Goal: Information Seeking & Learning: Learn about a topic

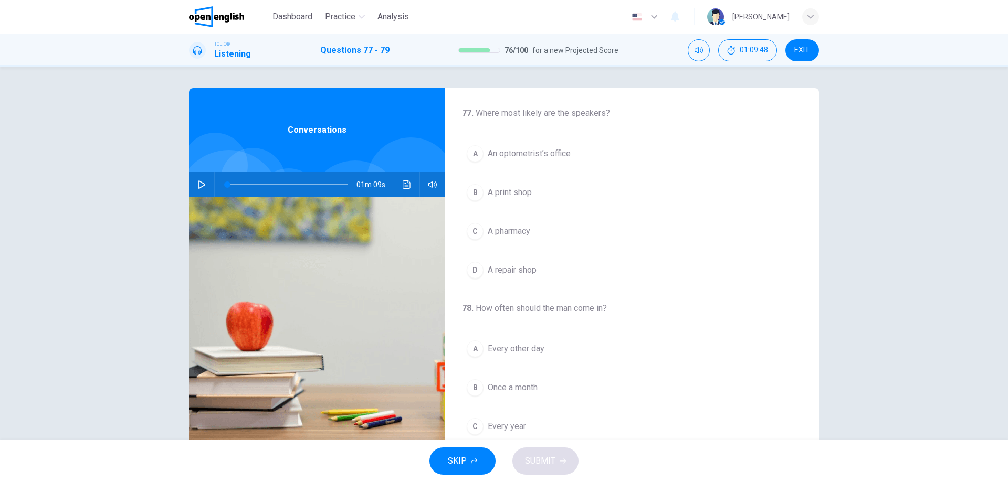
scroll to position [240, 0]
click at [189, 185] on div "01m 09s" at bounding box center [317, 184] width 256 height 25
click at [197, 183] on icon "button" at bounding box center [201, 185] width 8 height 8
click at [671, 295] on div "77 . Where most likely are the speakers? A An optometrist’s office B A print sh…" at bounding box center [632, 390] width 374 height 605
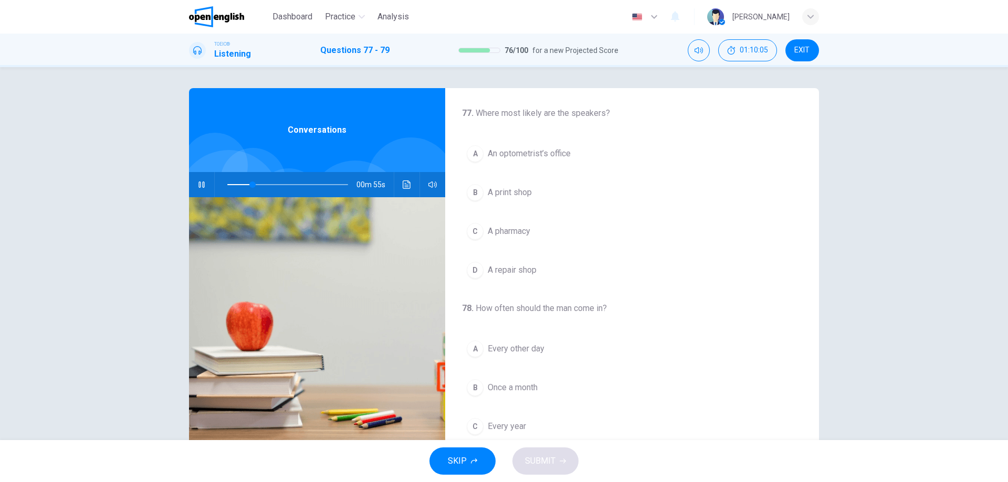
click at [558, 161] on button "A An optometrist’s office" at bounding box center [632, 154] width 340 height 26
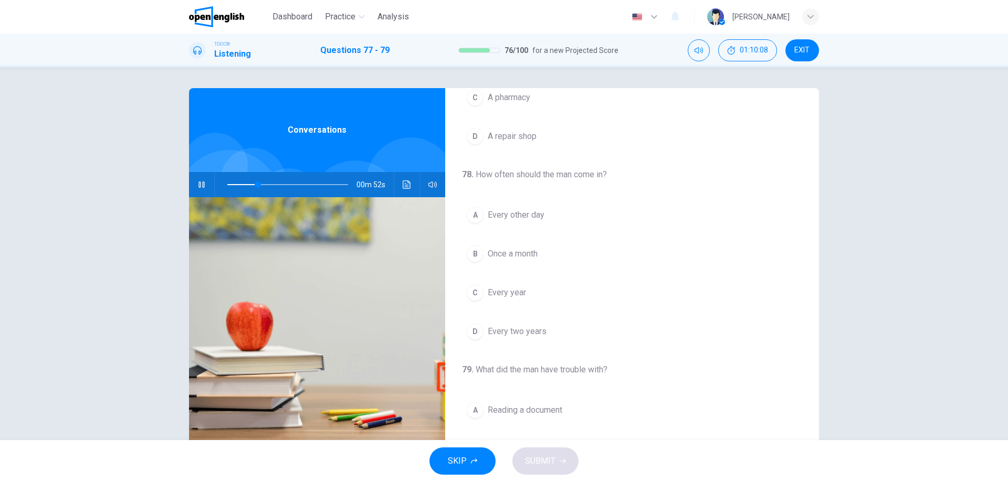
scroll to position [157, 0]
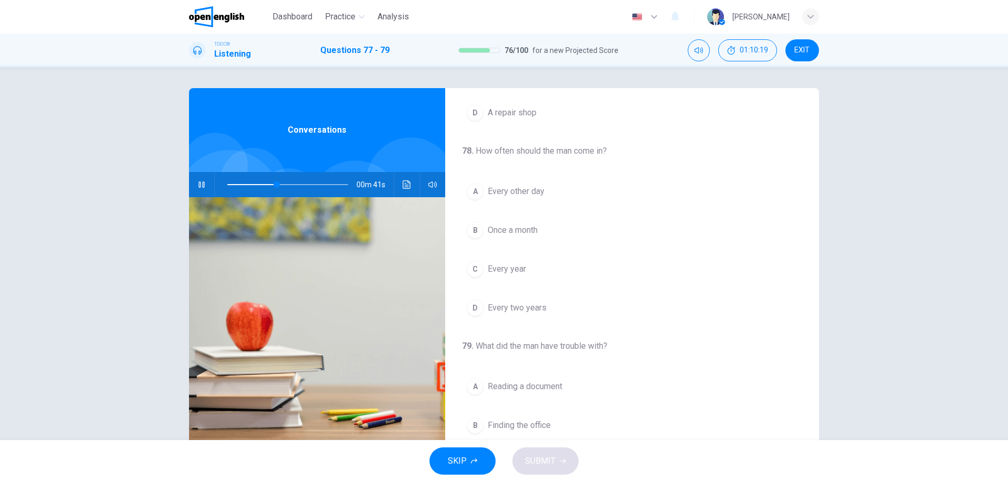
click at [521, 267] on span "Every year" at bounding box center [507, 269] width 38 height 13
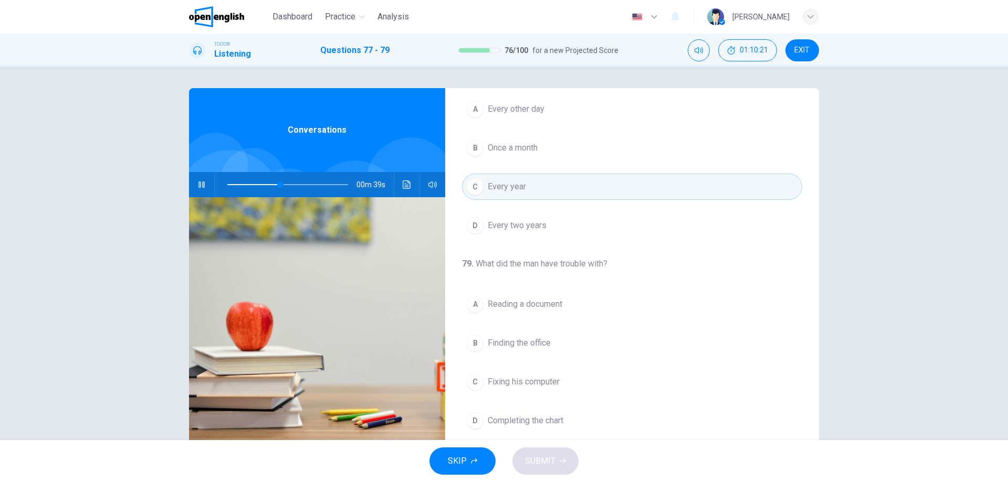
scroll to position [34, 0]
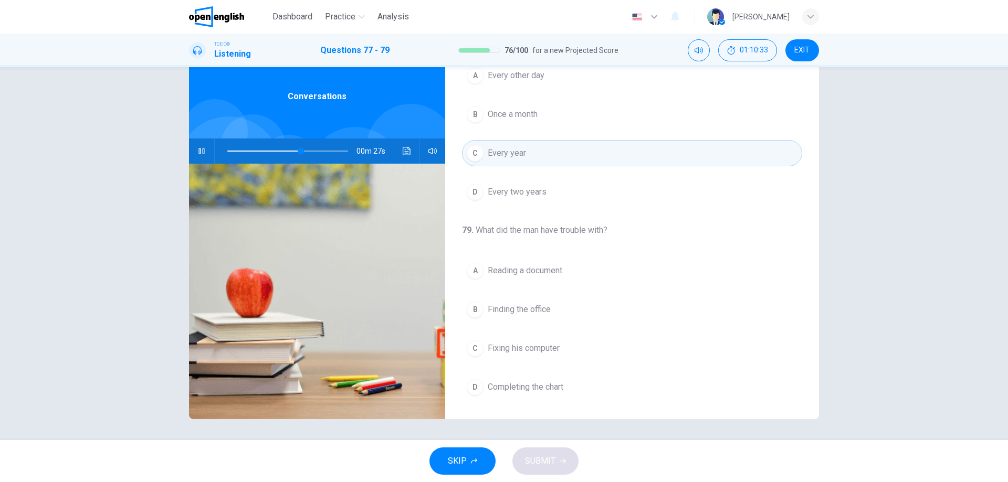
click at [559, 268] on span "Reading a document" at bounding box center [525, 271] width 75 height 13
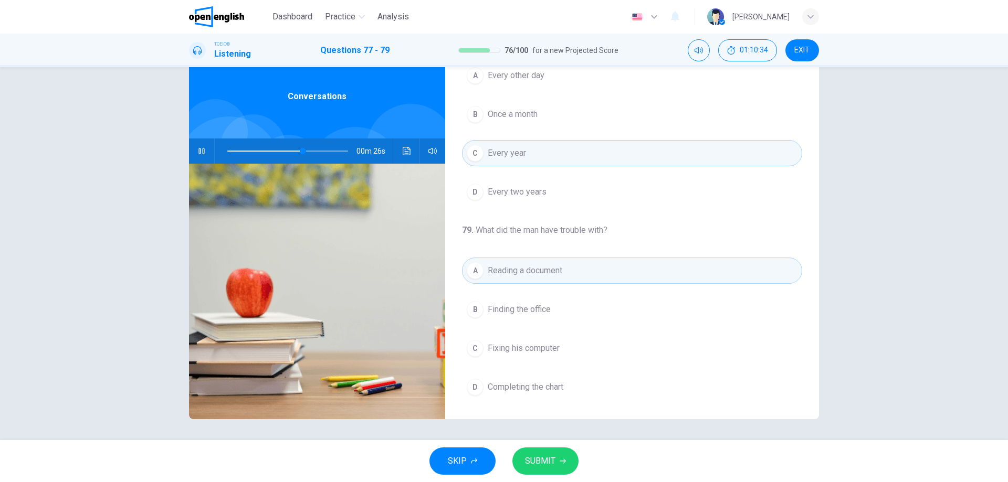
click at [541, 457] on span "SUBMIT" at bounding box center [540, 461] width 30 height 15
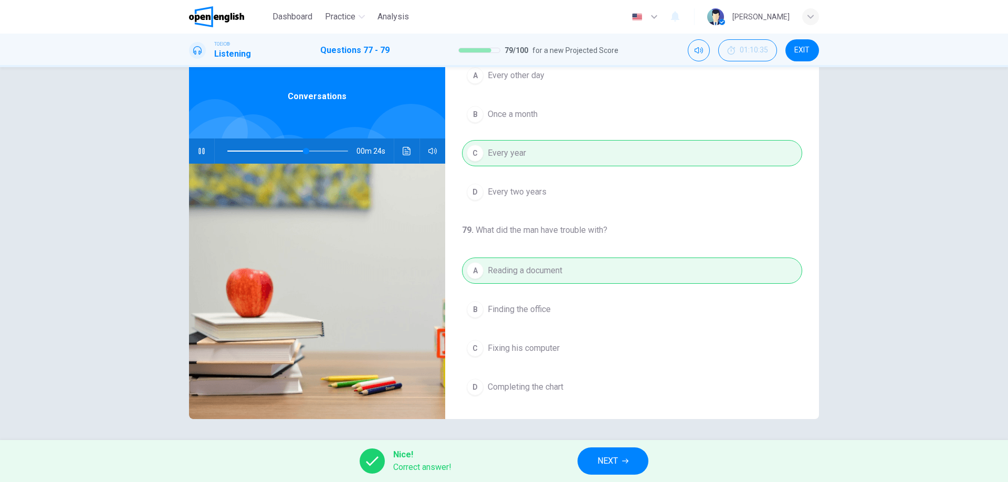
type input "**"
click at [617, 460] on span "NEXT" at bounding box center [607, 461] width 20 height 15
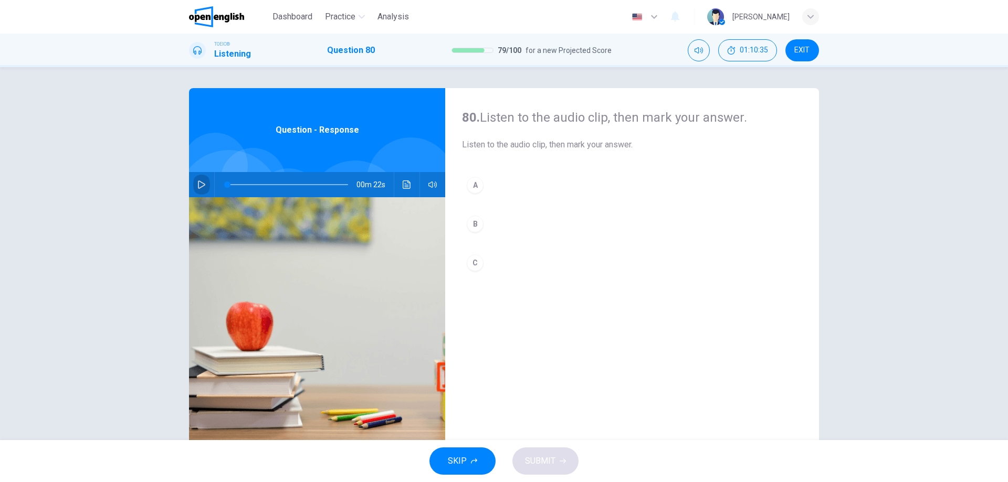
click at [193, 190] on button "button" at bounding box center [201, 184] width 17 height 25
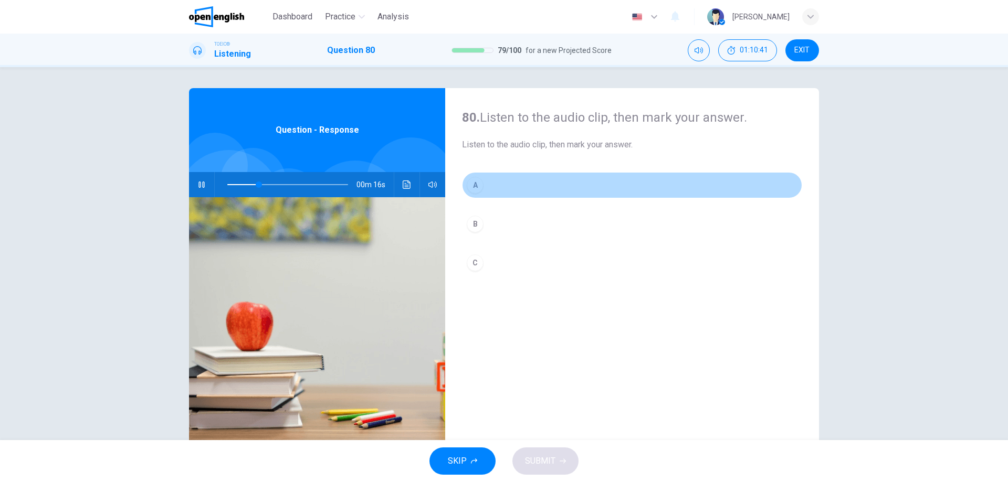
click at [478, 189] on div "A" at bounding box center [475, 185] width 17 height 17
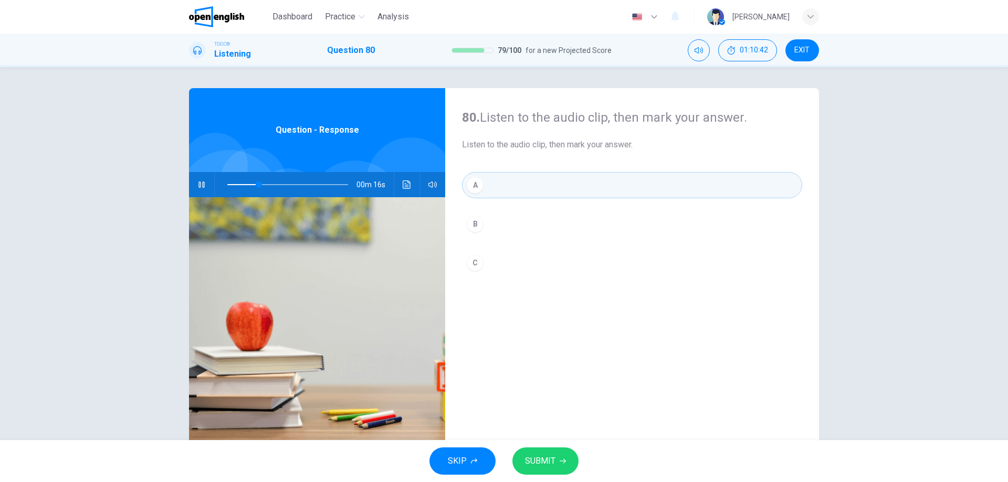
click at [552, 461] on span "SUBMIT" at bounding box center [540, 461] width 30 height 15
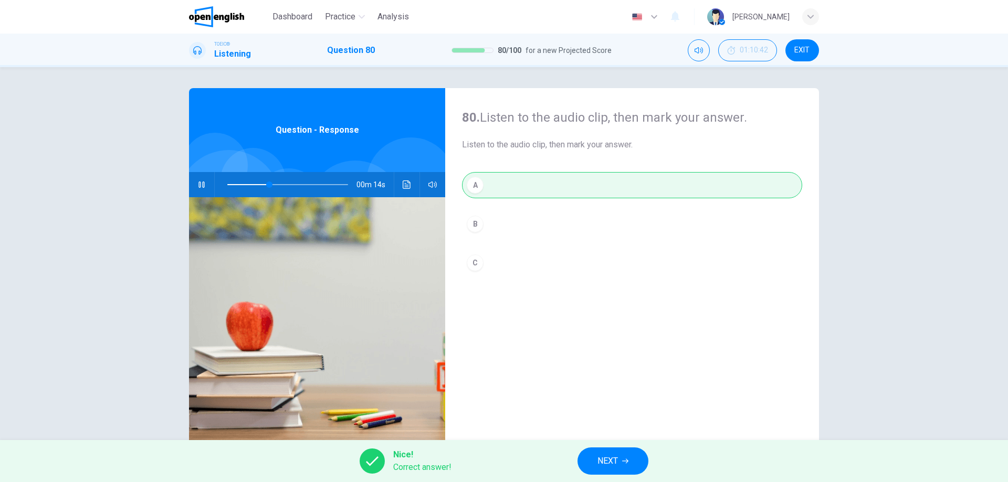
drag, startPoint x: 651, startPoint y: 458, endPoint x: 631, endPoint y: 459, distance: 20.0
click at [650, 458] on div "Nice! Correct answer! NEXT" at bounding box center [504, 461] width 1008 height 42
type input "**"
click at [631, 459] on button "NEXT" at bounding box center [612, 461] width 71 height 27
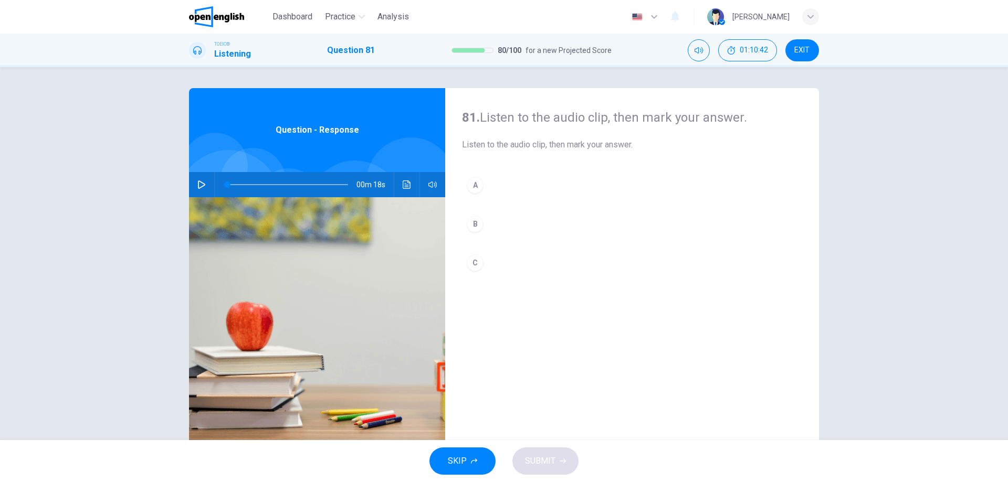
click at [455, 460] on span "SKIP" at bounding box center [457, 461] width 19 height 15
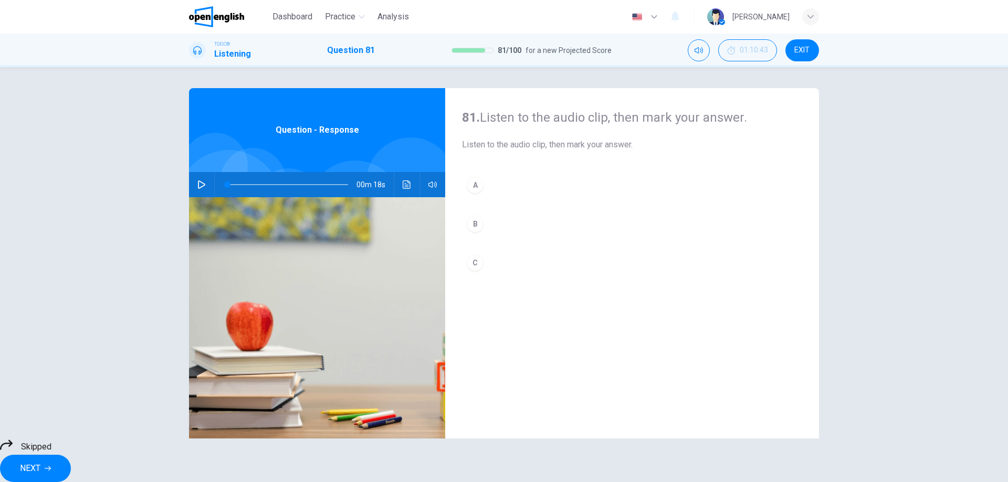
click at [197, 186] on icon "button" at bounding box center [201, 185] width 8 height 8
click at [472, 223] on div "A B C" at bounding box center [632, 234] width 340 height 125
click at [471, 230] on div "A B C" at bounding box center [632, 234] width 340 height 125
click at [481, 259] on div "A B C" at bounding box center [632, 234] width 340 height 125
click at [51, 453] on span "Skipped" at bounding box center [36, 447] width 30 height 13
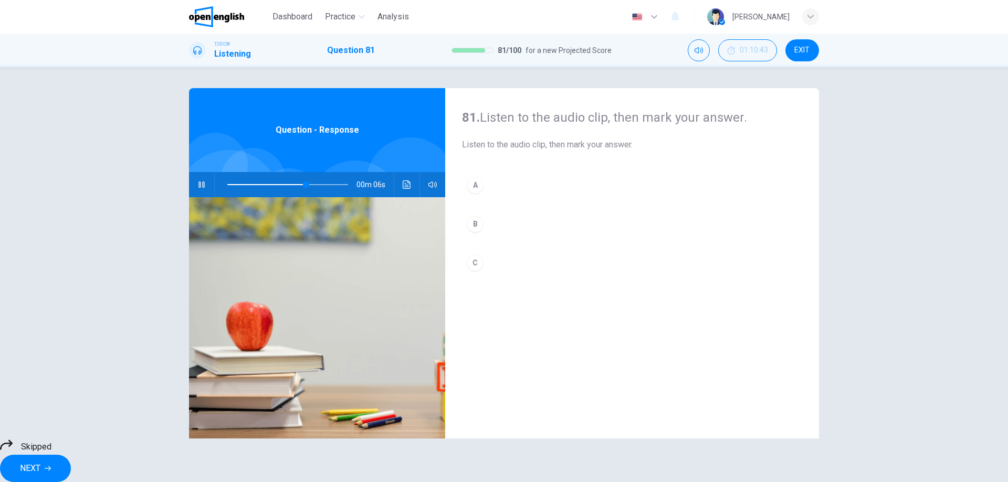
click at [13, 450] on icon at bounding box center [6, 445] width 13 height 10
click at [479, 257] on div "A B C" at bounding box center [632, 234] width 340 height 125
type input "**"
click at [71, 465] on button "NEXT" at bounding box center [35, 468] width 71 height 27
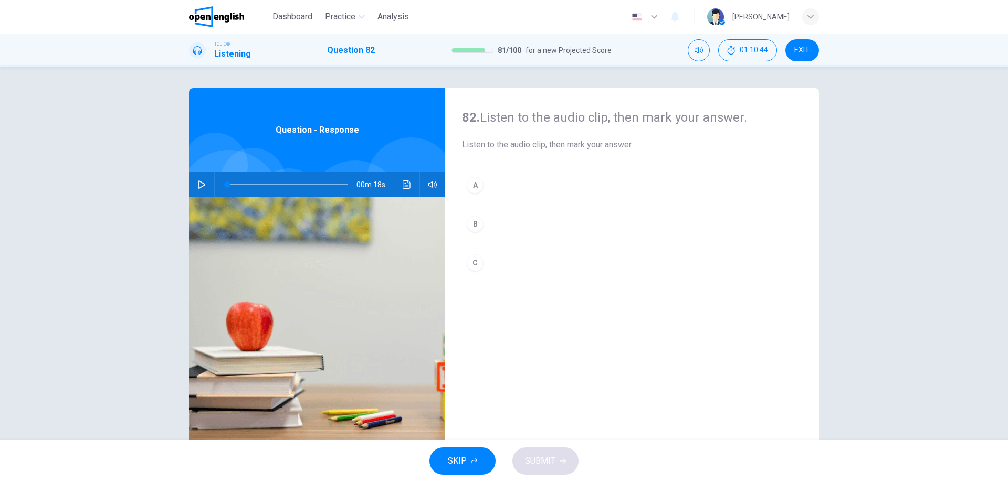
click at [203, 190] on button "button" at bounding box center [201, 184] width 17 height 25
click at [475, 184] on div "A" at bounding box center [475, 185] width 17 height 17
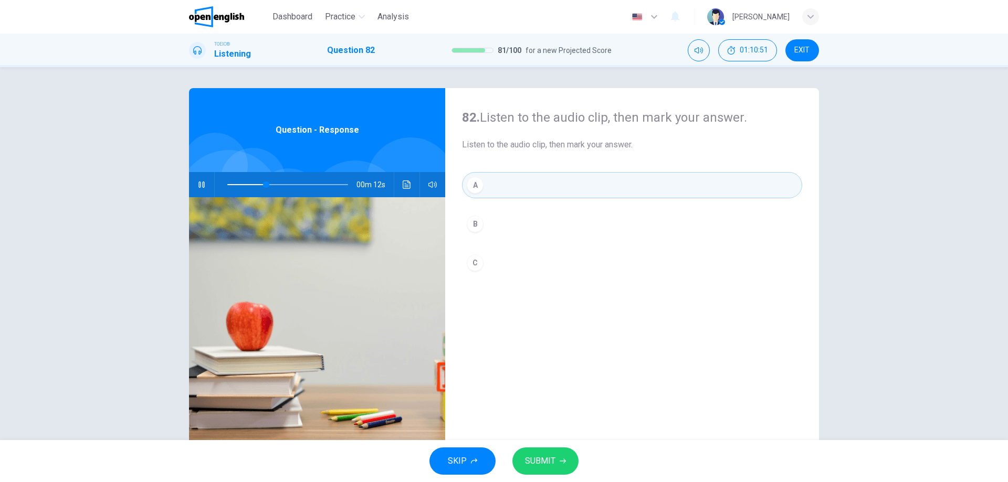
click at [555, 461] on button "SUBMIT" at bounding box center [545, 461] width 66 height 27
type input "**"
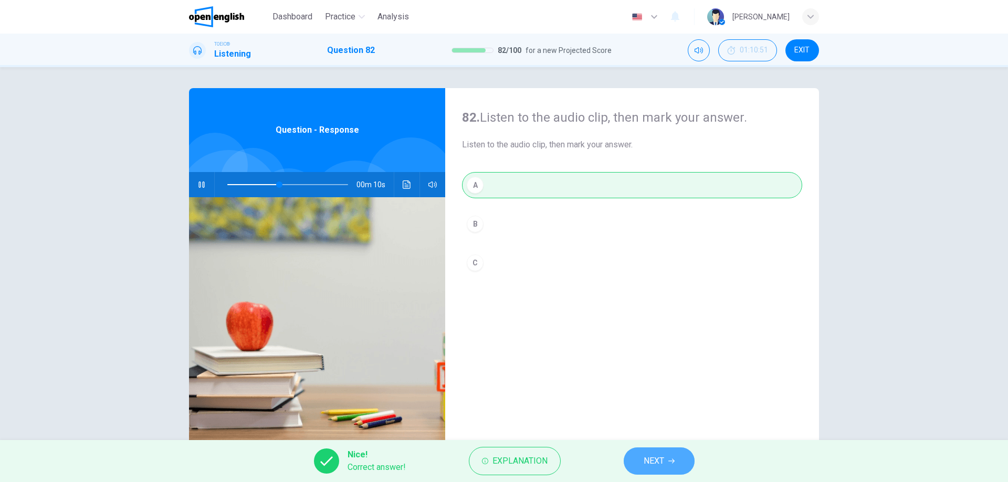
click at [648, 462] on span "NEXT" at bounding box center [653, 461] width 20 height 15
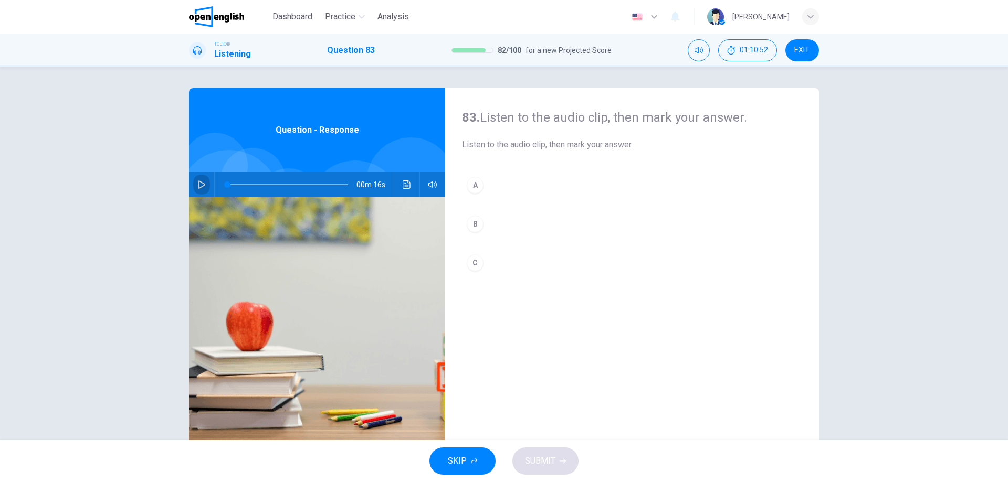
click at [205, 182] on button "button" at bounding box center [201, 184] width 17 height 25
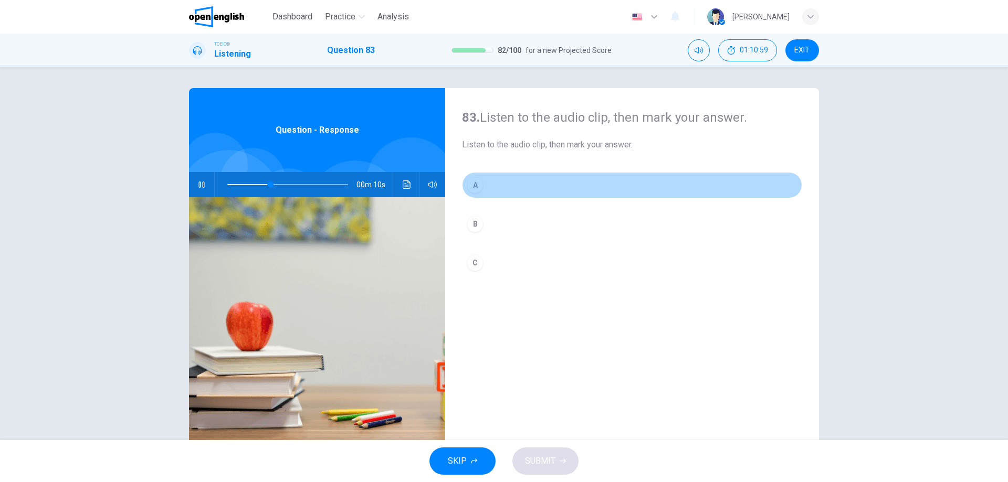
click at [475, 189] on div "A" at bounding box center [475, 185] width 17 height 17
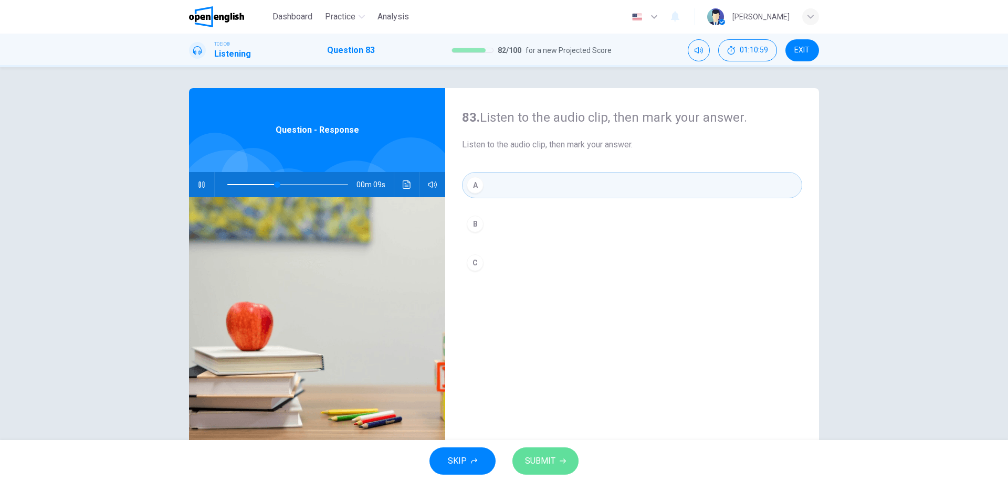
click at [547, 467] on span "SUBMIT" at bounding box center [540, 461] width 30 height 15
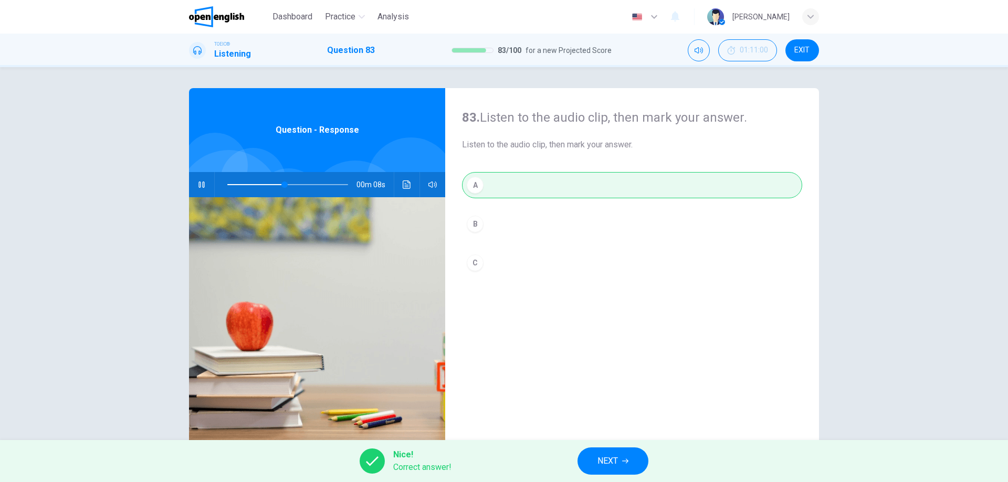
type input "**"
click at [620, 454] on button "NEXT" at bounding box center [612, 461] width 71 height 27
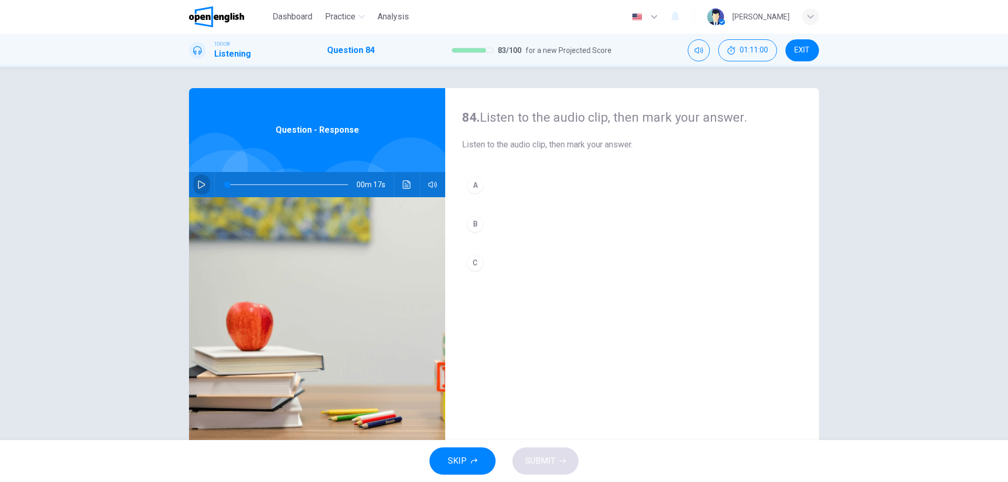
click at [199, 182] on icon "button" at bounding box center [201, 185] width 8 height 8
click at [480, 261] on div "C" at bounding box center [475, 263] width 17 height 17
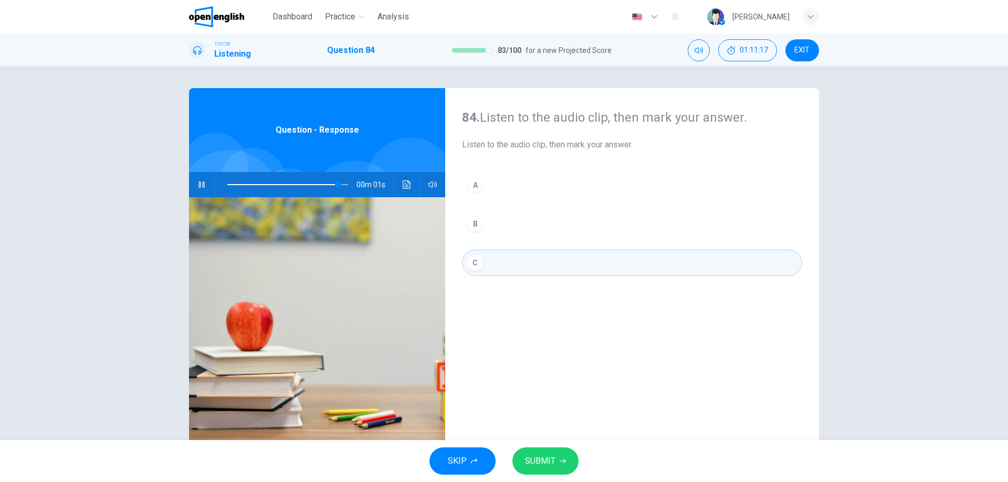
click at [562, 457] on button "SUBMIT" at bounding box center [545, 461] width 66 height 27
type input "*"
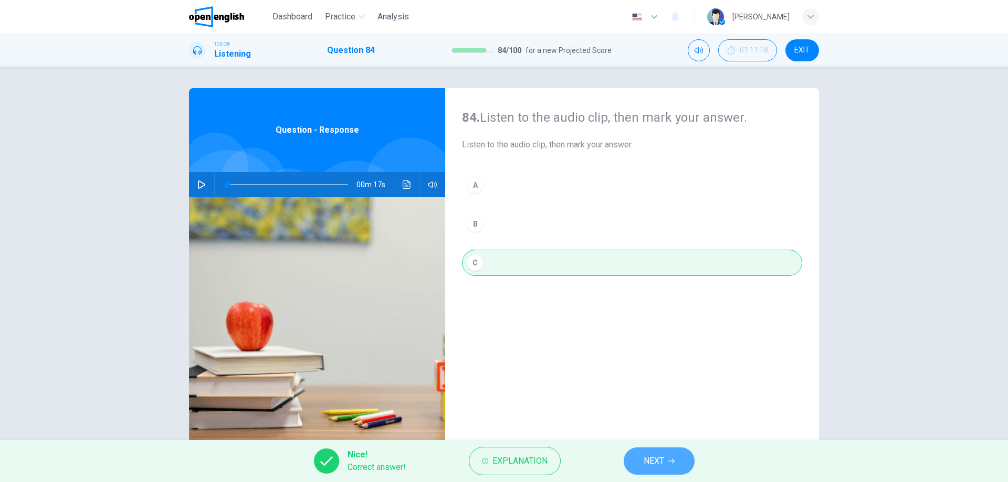
click at [682, 466] on button "NEXT" at bounding box center [658, 461] width 71 height 27
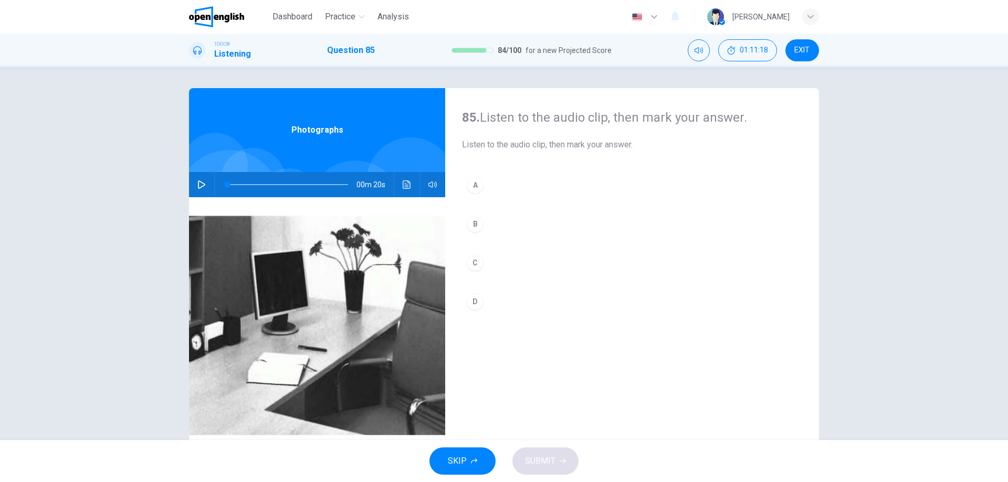
click at [199, 182] on icon "button" at bounding box center [201, 185] width 8 height 8
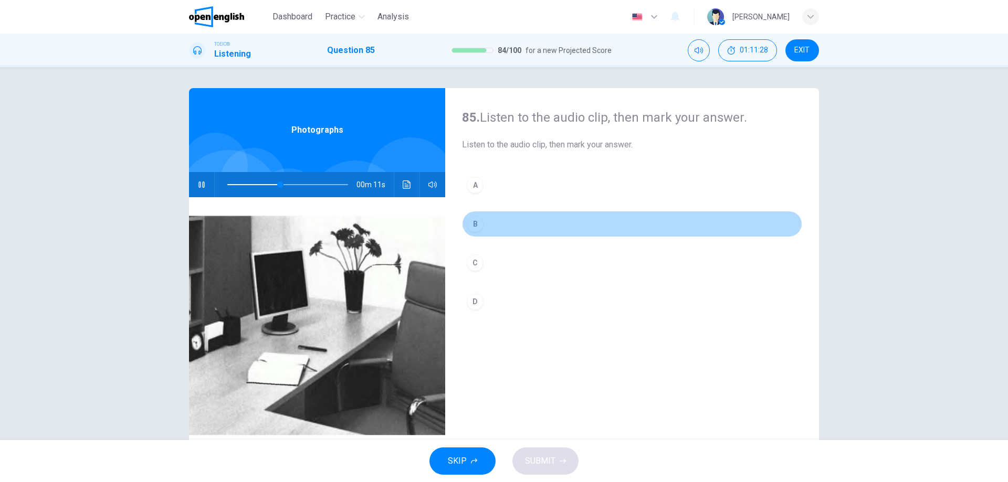
click at [471, 225] on div "B" at bounding box center [475, 224] width 17 height 17
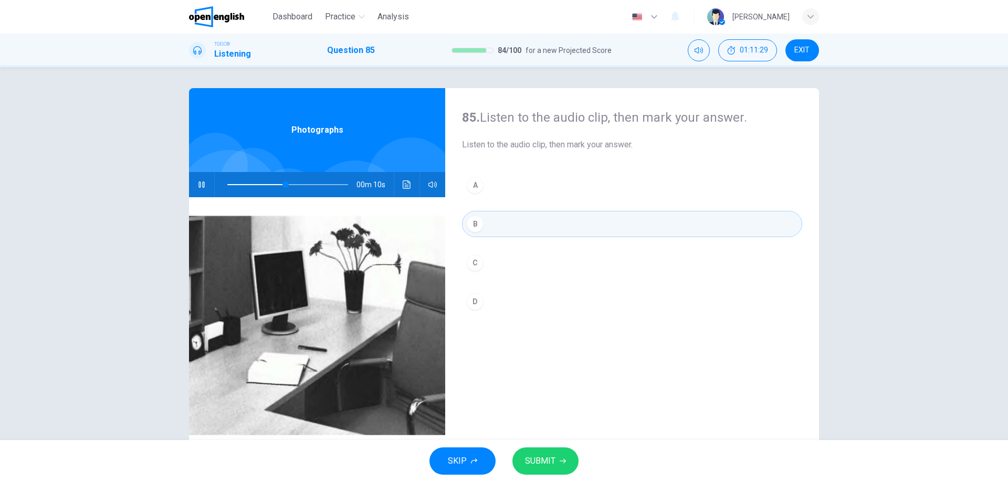
click at [535, 472] on button "SUBMIT" at bounding box center [545, 461] width 66 height 27
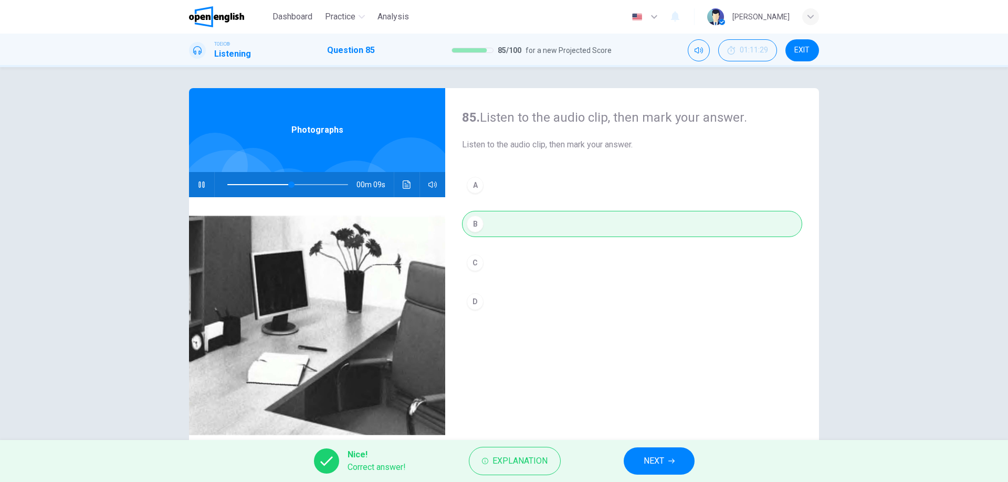
type input "**"
click at [650, 471] on button "NEXT" at bounding box center [658, 461] width 71 height 27
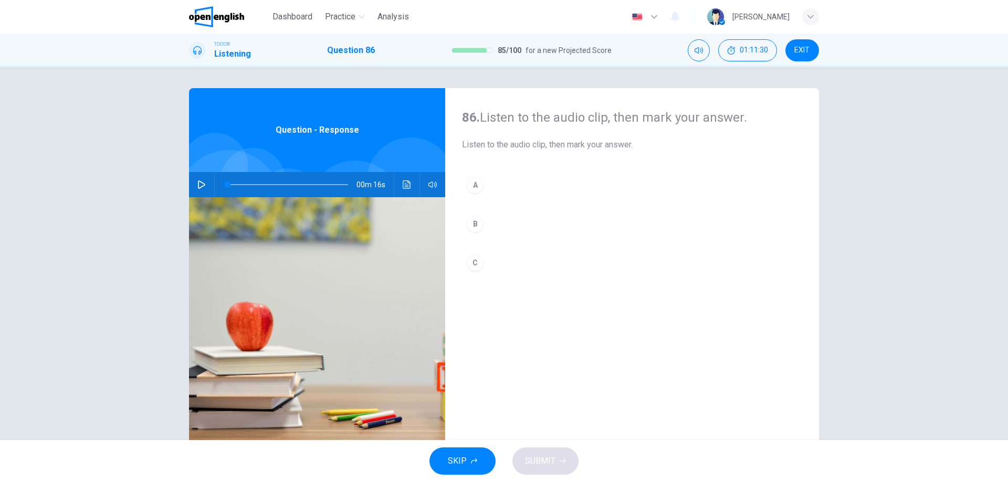
click at [202, 187] on icon "button" at bounding box center [201, 185] width 8 height 8
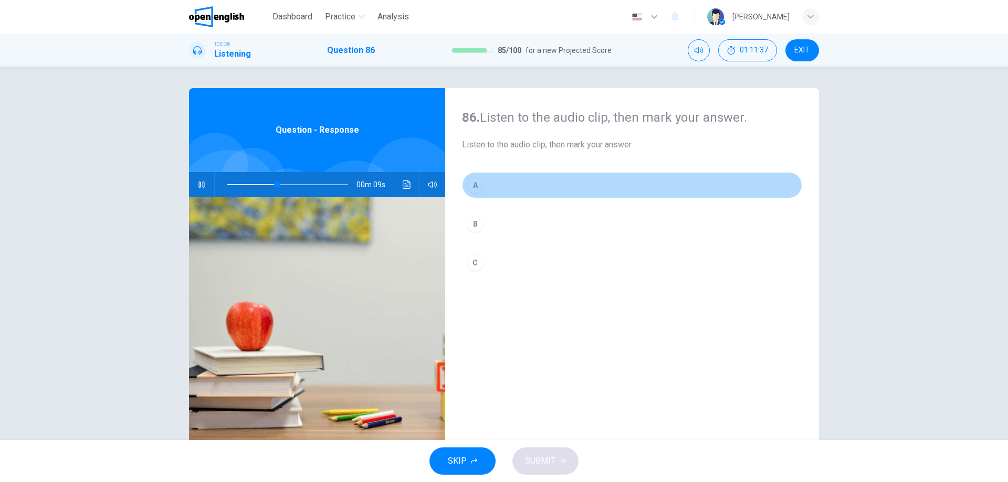
click at [473, 185] on div "A" at bounding box center [475, 185] width 17 height 17
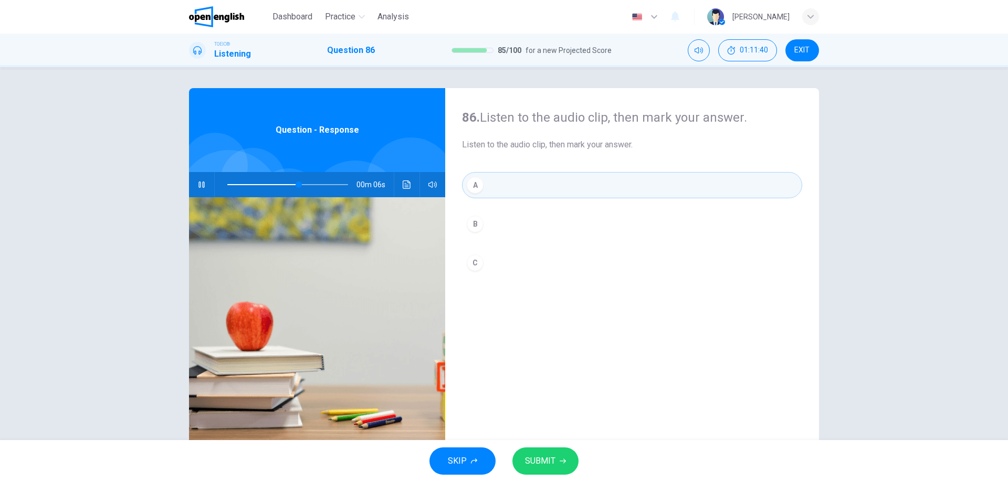
click at [557, 457] on button "SUBMIT" at bounding box center [545, 461] width 66 height 27
type input "**"
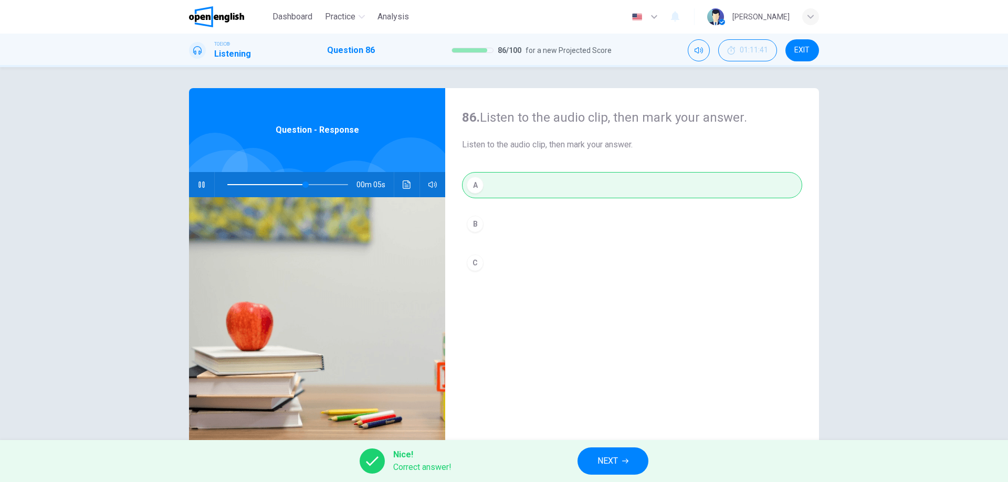
click at [612, 457] on span "NEXT" at bounding box center [607, 461] width 20 height 15
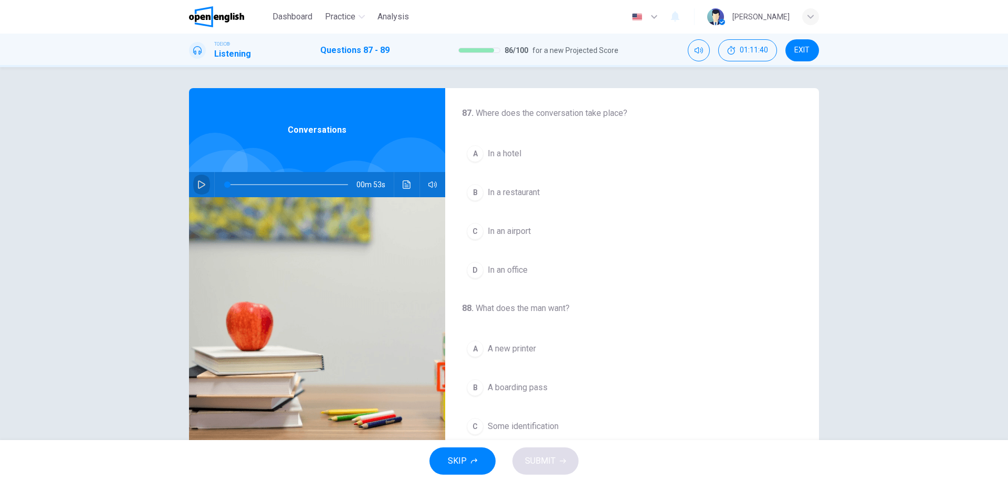
click at [205, 182] on button "button" at bounding box center [201, 184] width 17 height 25
click at [511, 234] on span "In an airport" at bounding box center [509, 231] width 43 height 13
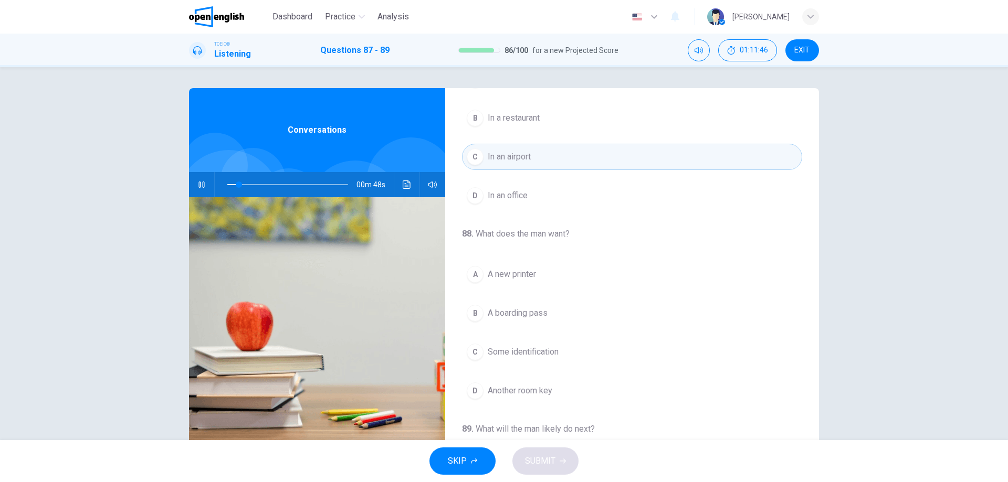
scroll to position [105, 0]
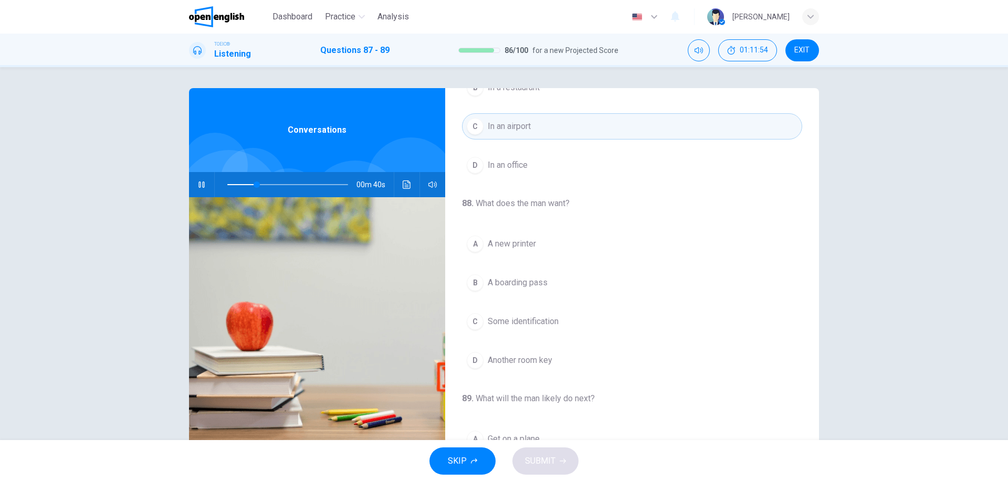
click at [530, 246] on span "A new printer" at bounding box center [512, 244] width 48 height 13
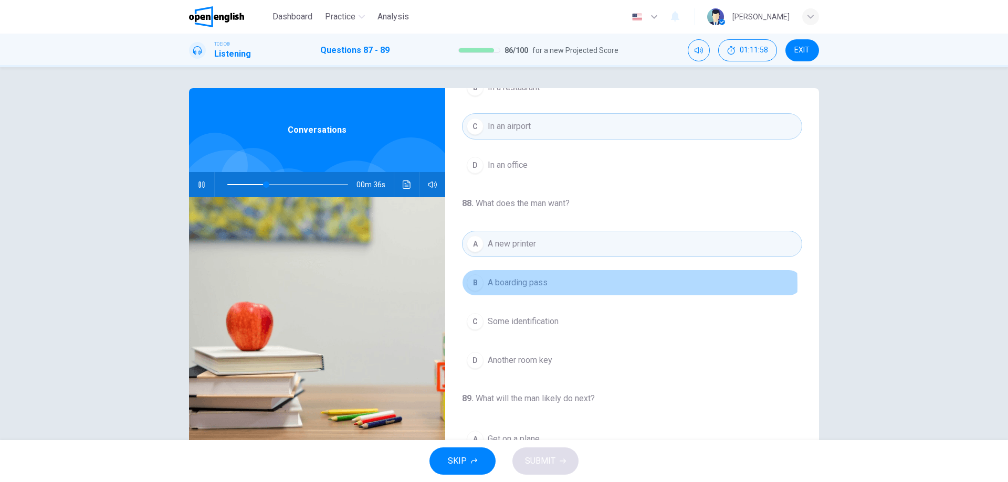
click at [534, 285] on span "A boarding pass" at bounding box center [518, 283] width 60 height 13
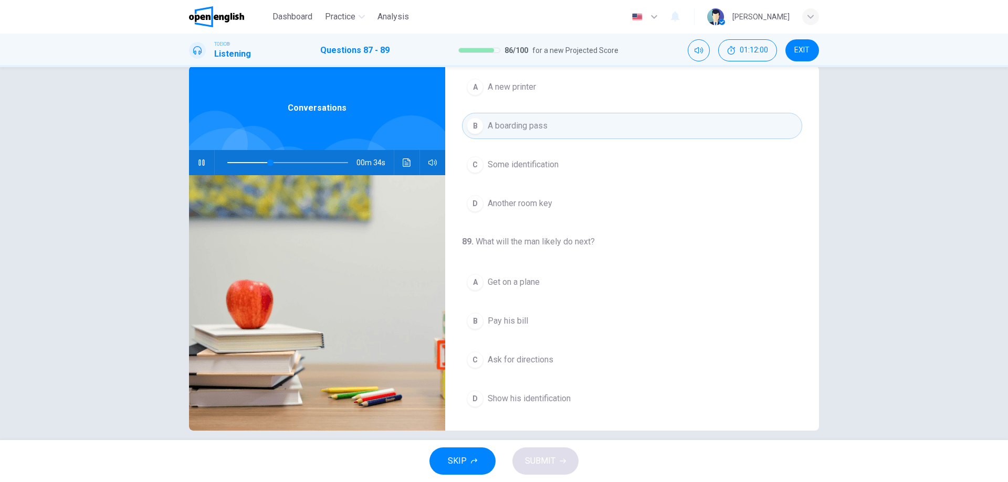
scroll to position [34, 0]
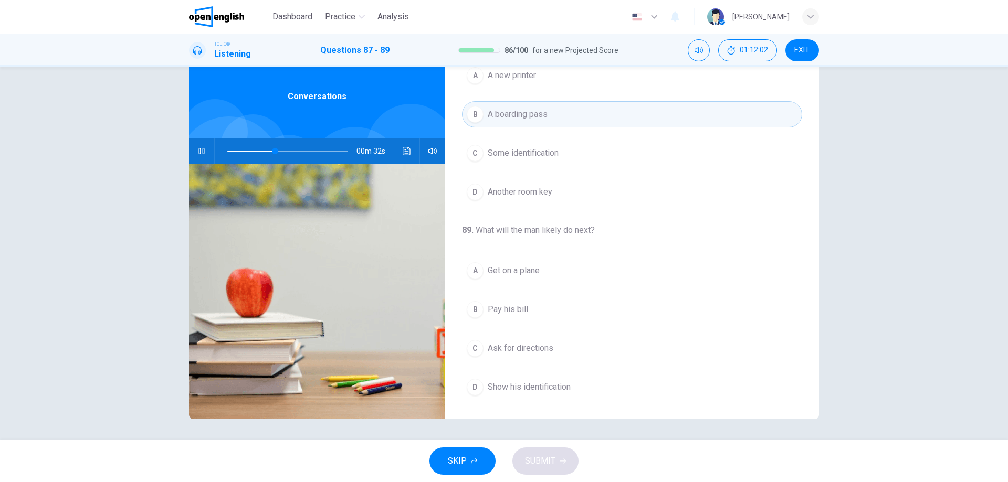
click at [521, 276] on span "Get on a plane" at bounding box center [514, 271] width 52 height 13
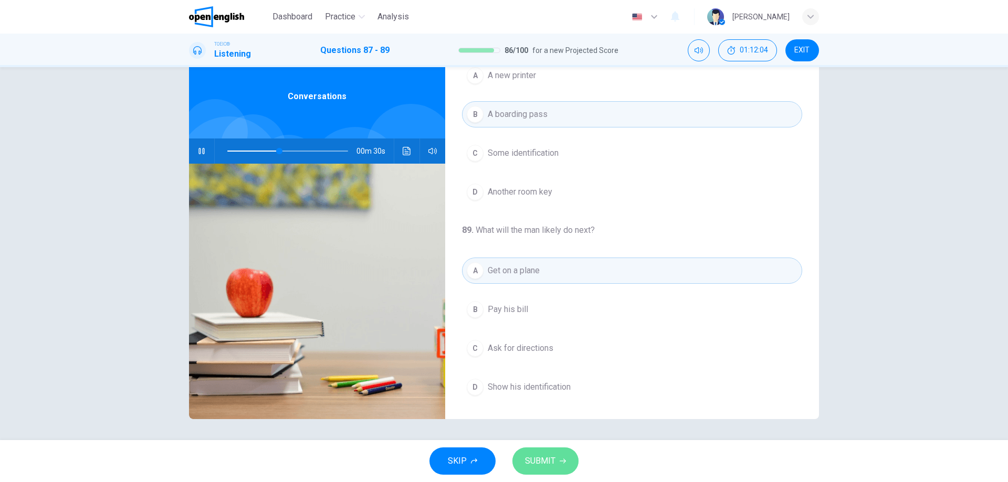
click at [544, 460] on span "SUBMIT" at bounding box center [540, 461] width 30 height 15
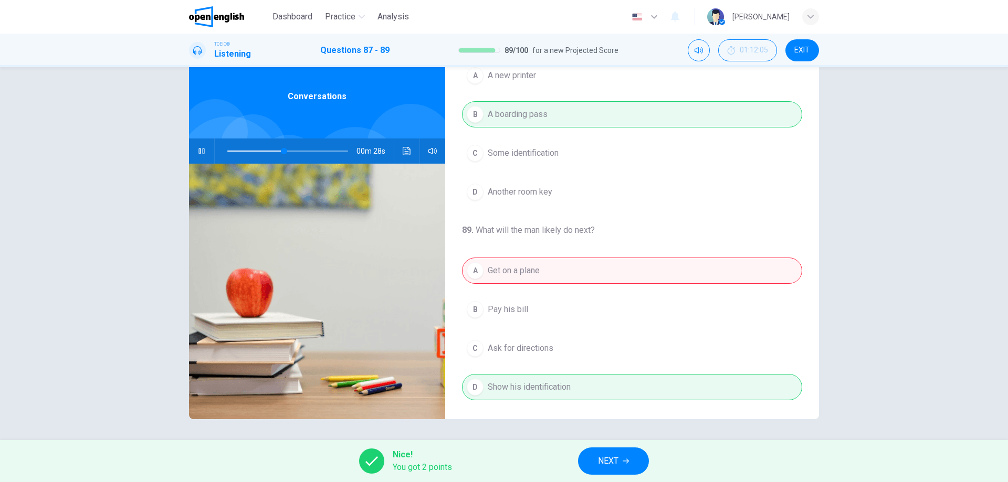
type input "**"
click at [611, 461] on span "NEXT" at bounding box center [608, 461] width 20 height 15
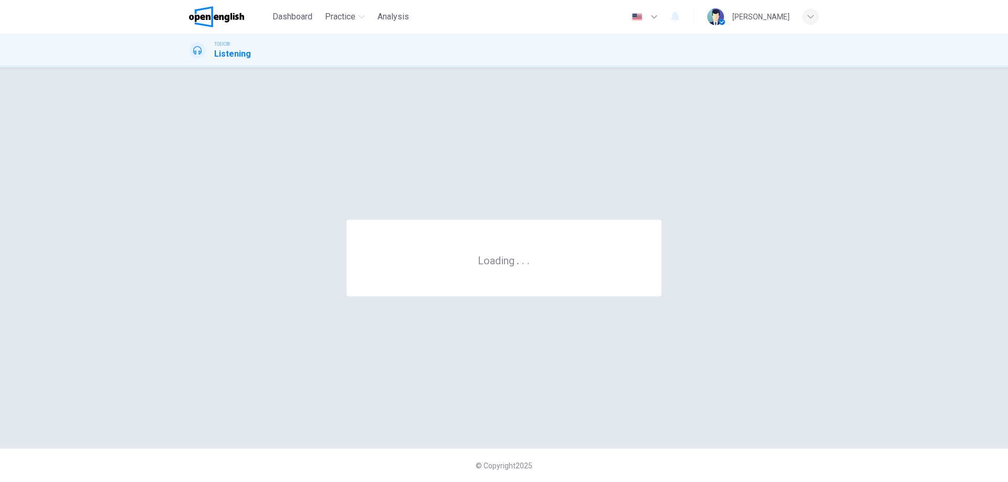
scroll to position [0, 0]
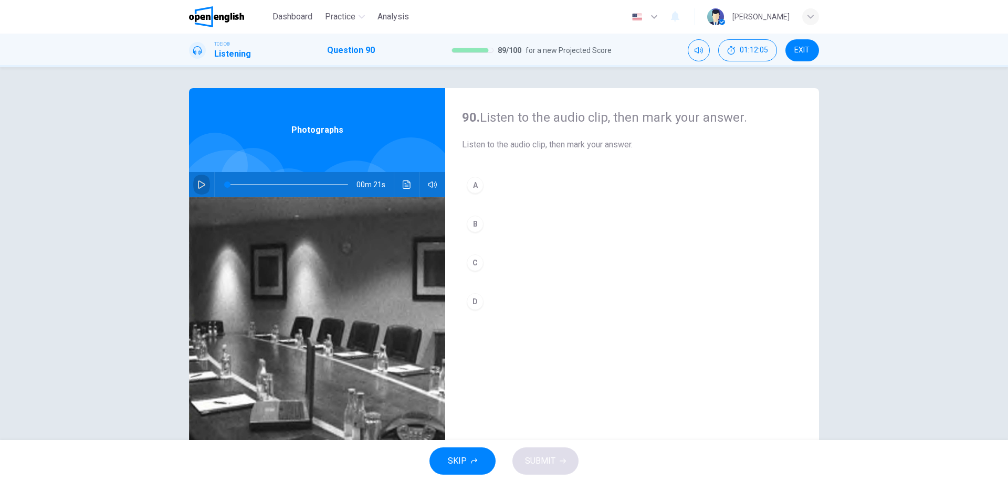
click at [196, 189] on button "button" at bounding box center [201, 184] width 17 height 25
click at [472, 186] on div "A" at bounding box center [475, 185] width 17 height 17
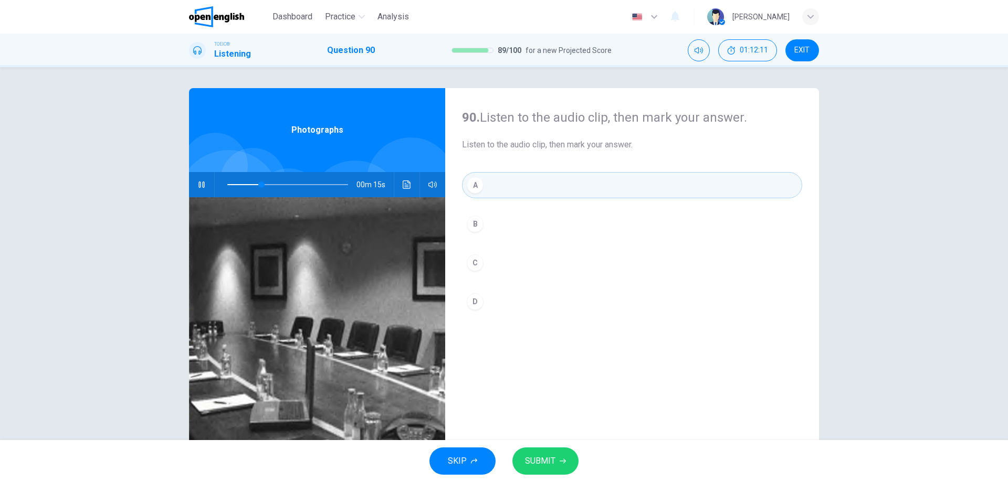
click at [555, 459] on button "SUBMIT" at bounding box center [545, 461] width 66 height 27
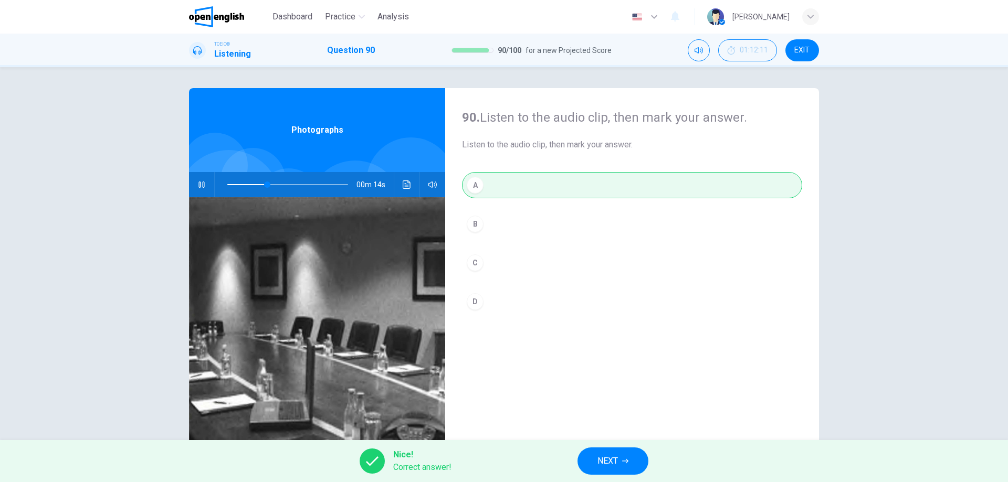
type input "**"
click at [625, 456] on button "NEXT" at bounding box center [612, 461] width 71 height 27
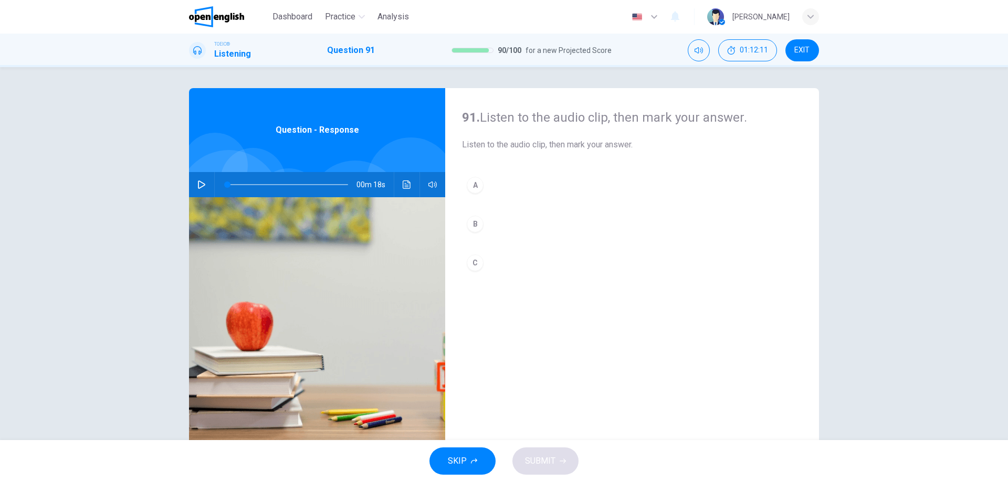
click at [200, 187] on icon "button" at bounding box center [201, 185] width 7 height 8
click at [477, 221] on div "B" at bounding box center [475, 224] width 17 height 17
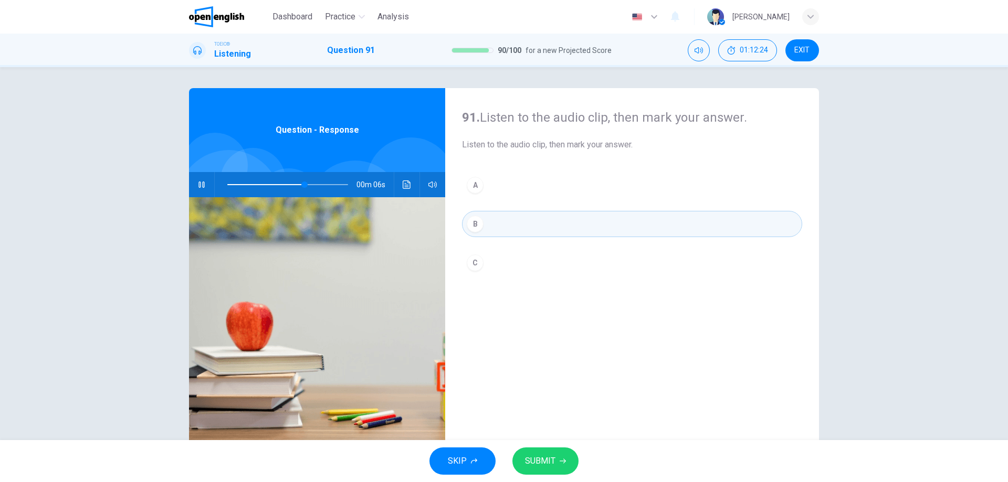
click at [559, 460] on icon "button" at bounding box center [562, 461] width 6 height 6
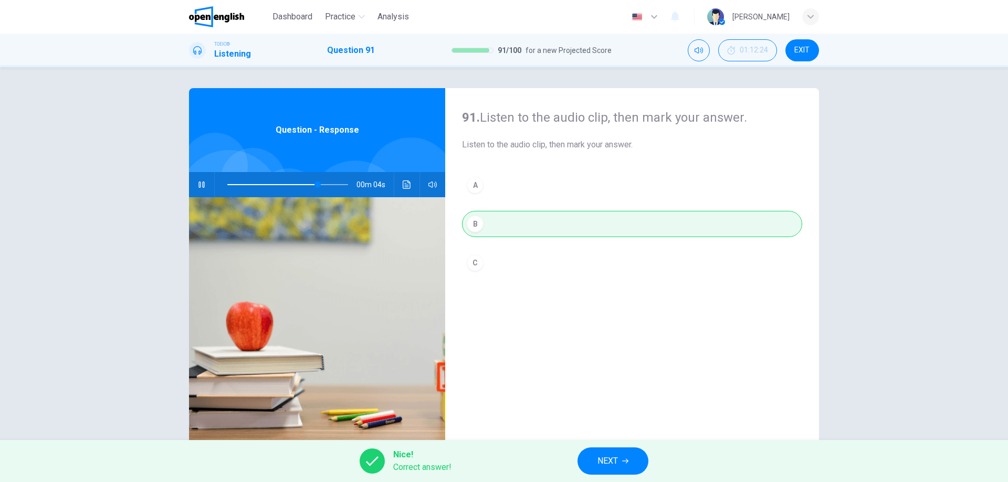
type input "**"
click at [600, 461] on span "NEXT" at bounding box center [607, 461] width 20 height 15
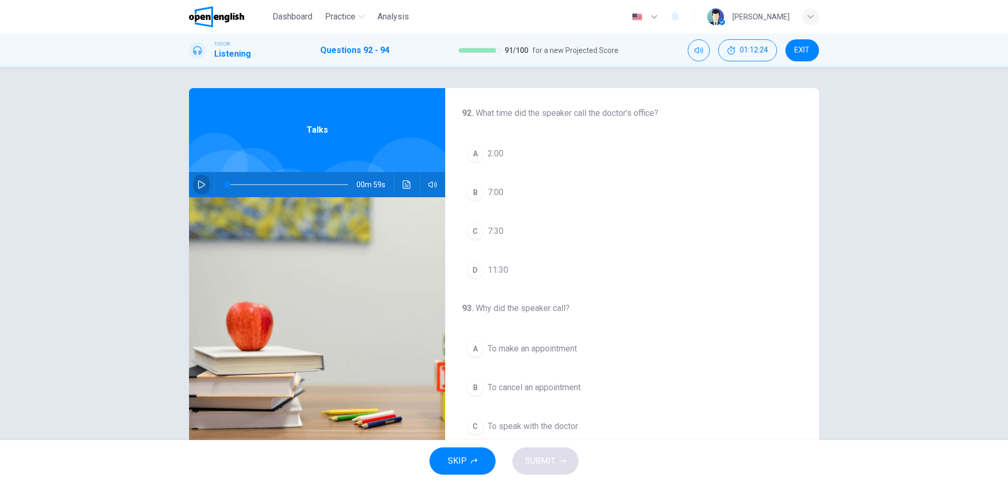
click at [193, 182] on button "button" at bounding box center [201, 184] width 17 height 25
click at [469, 237] on div "C" at bounding box center [475, 231] width 17 height 17
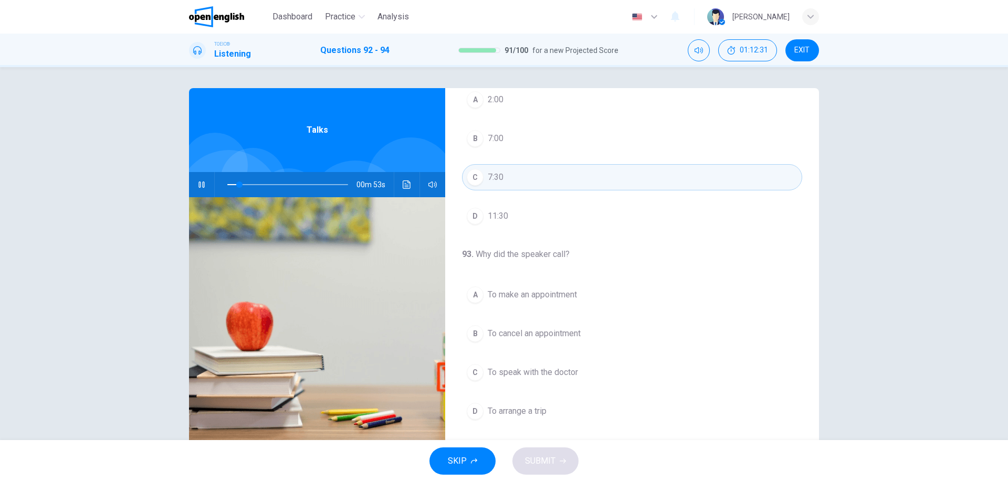
scroll to position [105, 0]
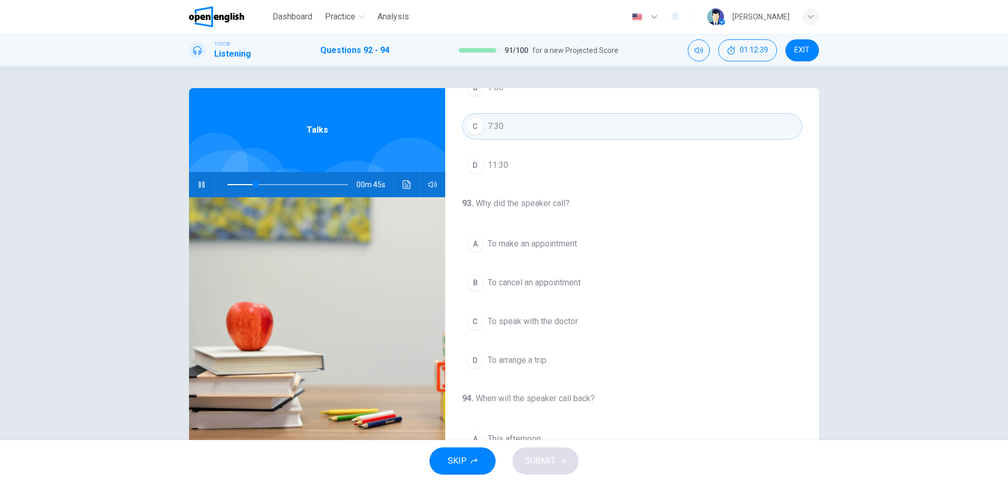
click at [565, 279] on span "To cancel an appointment" at bounding box center [534, 283] width 93 height 13
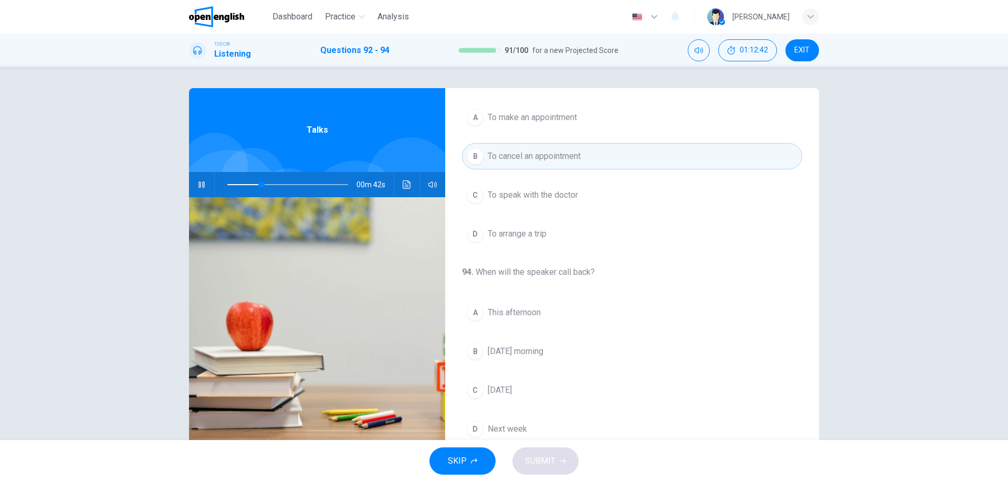
scroll to position [240, 0]
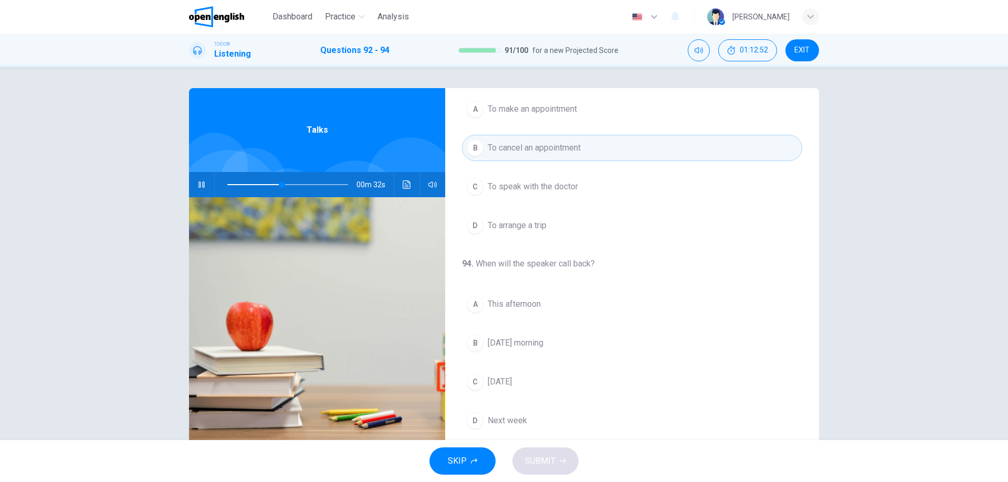
click at [503, 421] on span "Next week" at bounding box center [507, 421] width 39 height 13
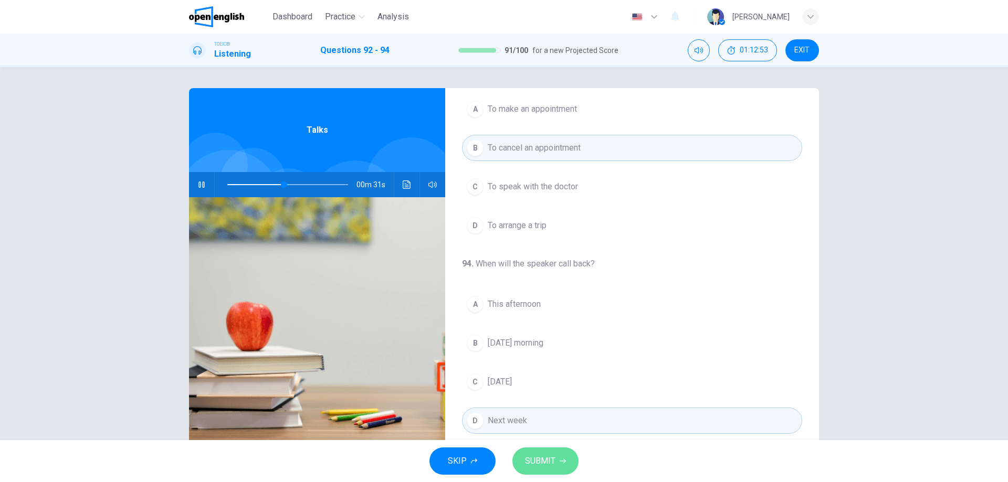
click at [556, 468] on button "SUBMIT" at bounding box center [545, 461] width 66 height 27
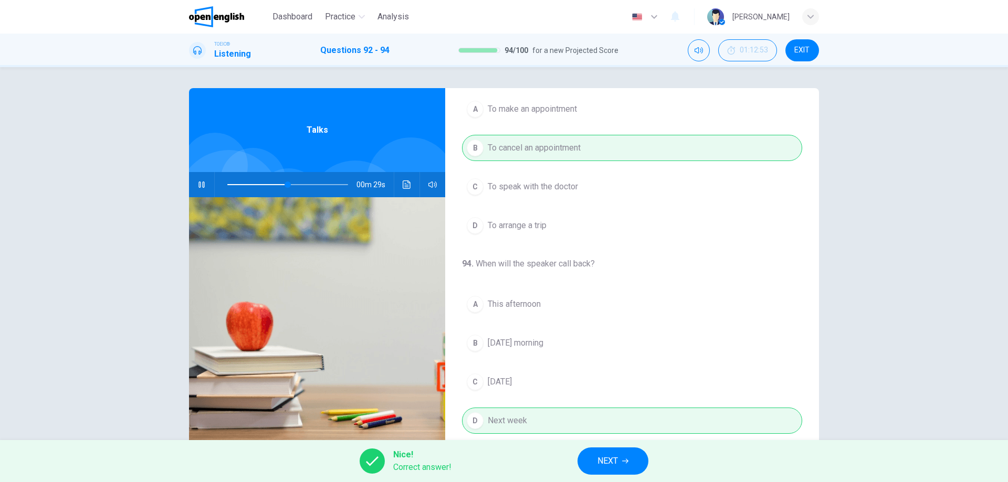
type input "**"
click at [610, 468] on span "NEXT" at bounding box center [607, 461] width 20 height 15
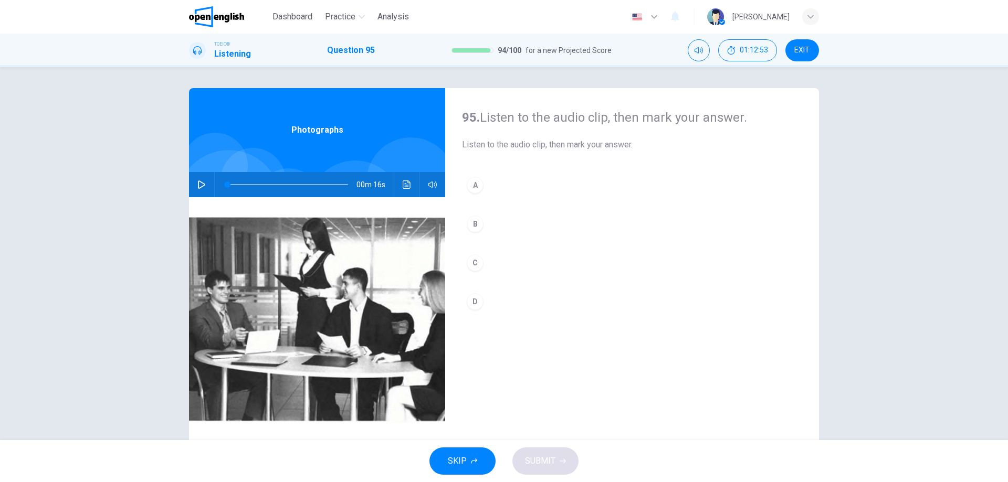
click at [201, 192] on button "button" at bounding box center [201, 184] width 17 height 25
click at [478, 226] on div "B" at bounding box center [475, 224] width 17 height 17
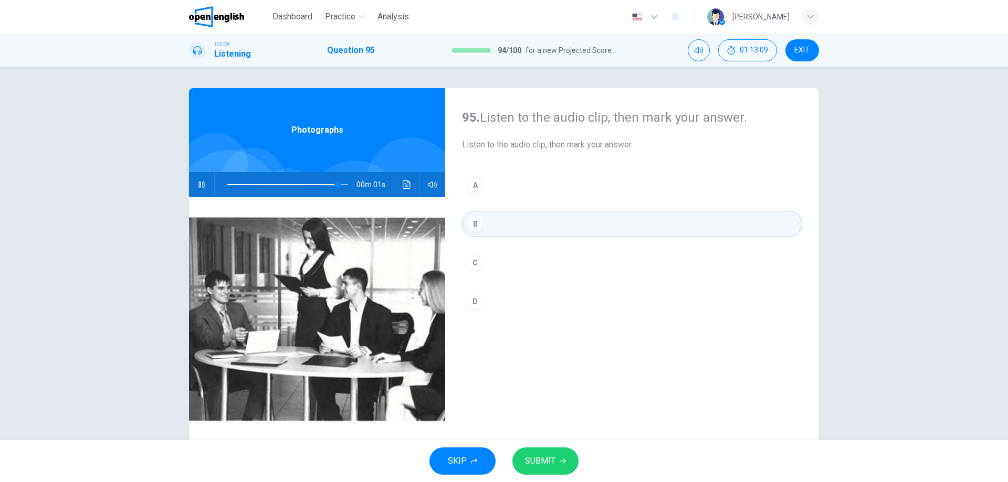
click at [556, 461] on button "SUBMIT" at bounding box center [545, 461] width 66 height 27
type input "*"
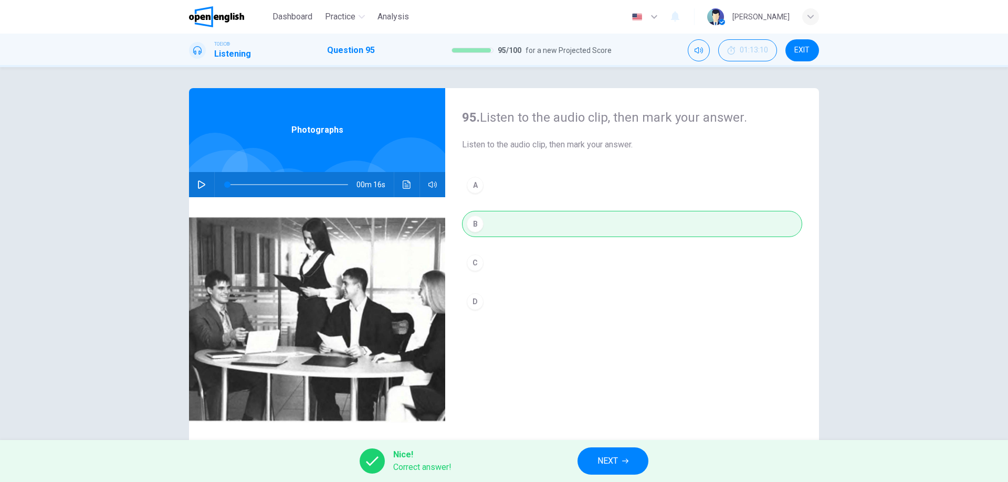
click at [608, 458] on span "NEXT" at bounding box center [607, 461] width 20 height 15
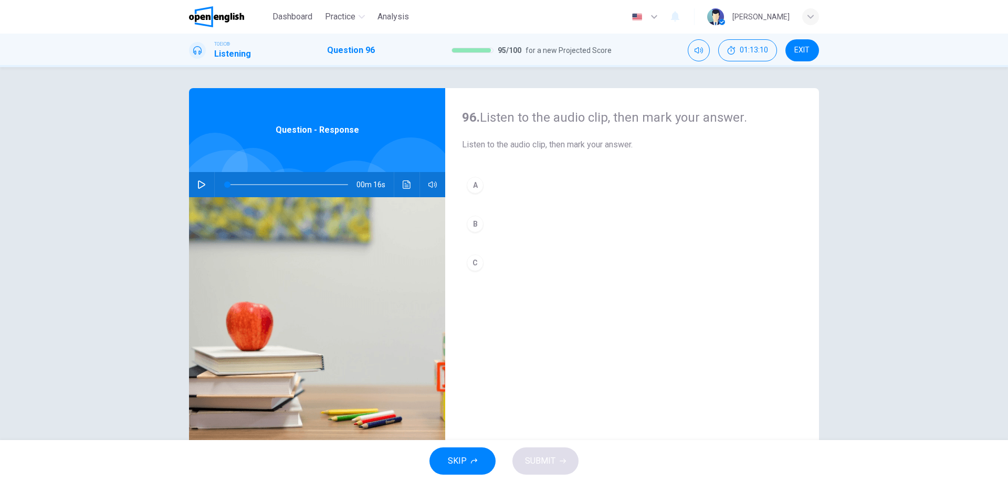
click at [197, 189] on button "button" at bounding box center [201, 184] width 17 height 25
click at [473, 224] on div "B" at bounding box center [475, 224] width 17 height 17
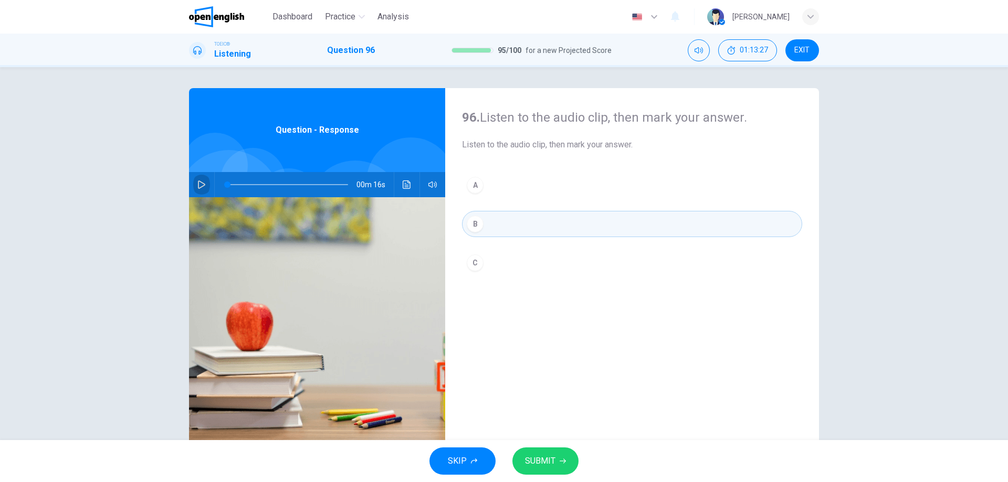
click at [196, 178] on button "button" at bounding box center [201, 184] width 17 height 25
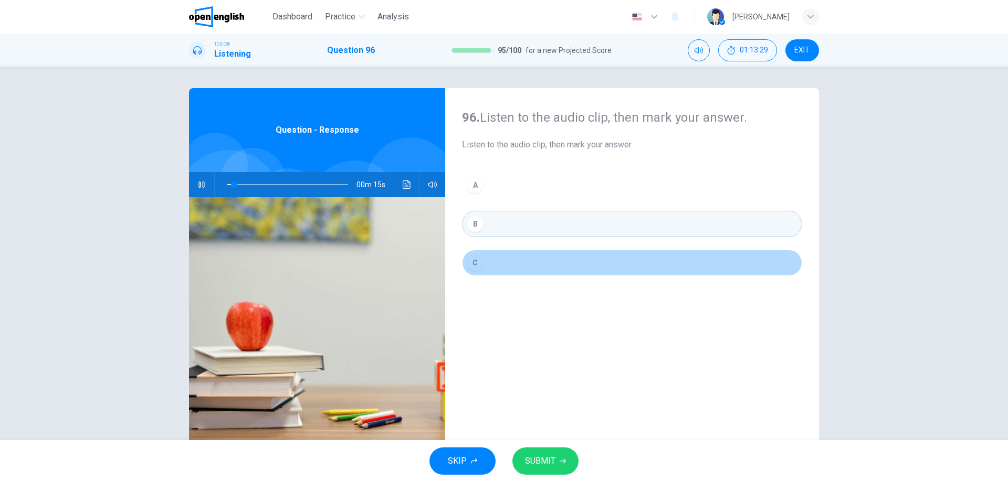
click at [474, 266] on div "C" at bounding box center [475, 263] width 17 height 17
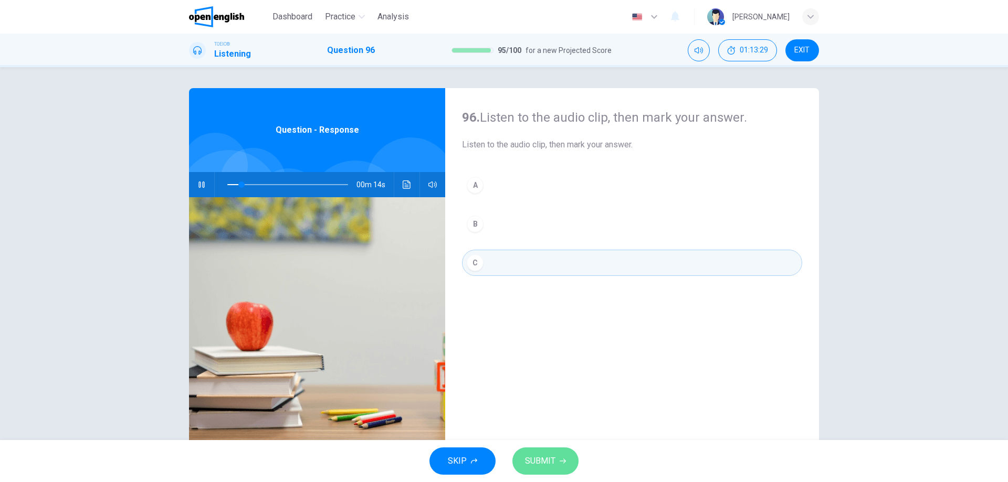
click at [550, 467] on span "SUBMIT" at bounding box center [540, 461] width 30 height 15
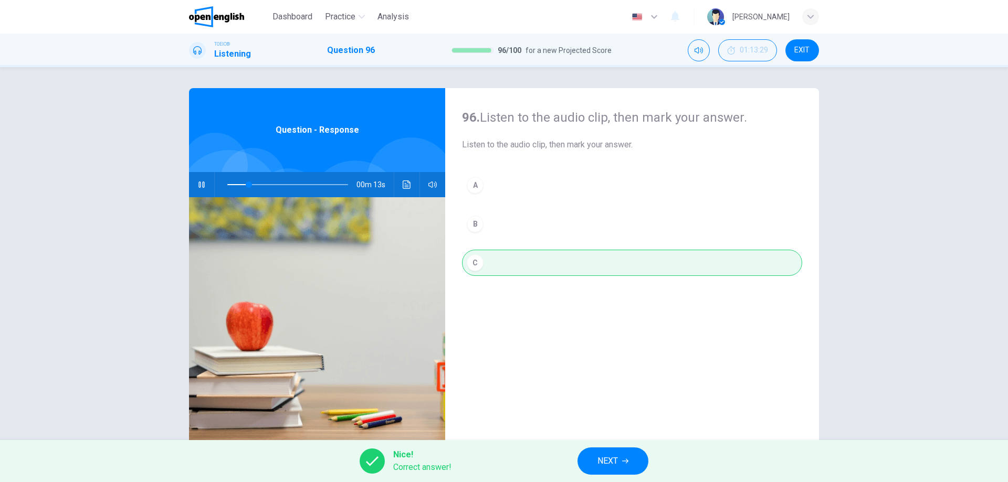
type input "**"
click at [606, 460] on span "NEXT" at bounding box center [607, 461] width 20 height 15
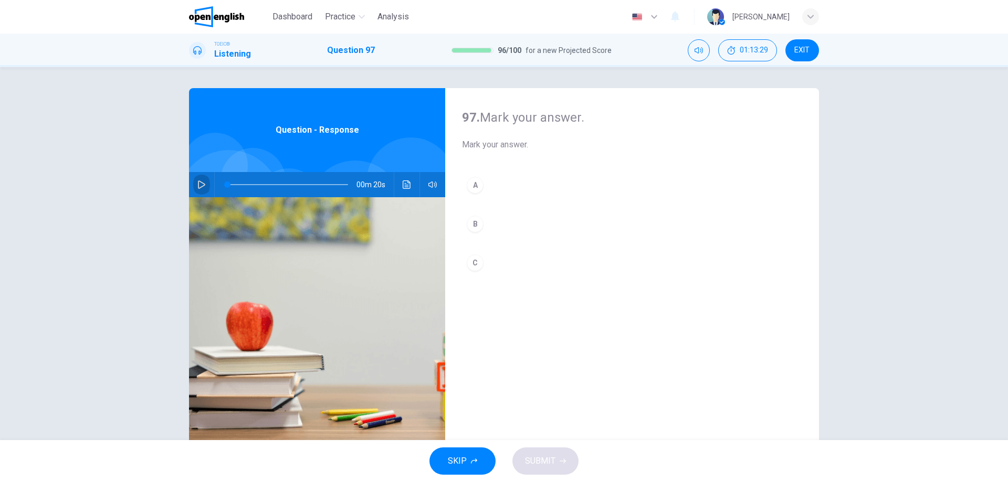
click at [198, 177] on button "button" at bounding box center [201, 184] width 17 height 25
click at [508, 185] on button "A" at bounding box center [632, 185] width 340 height 26
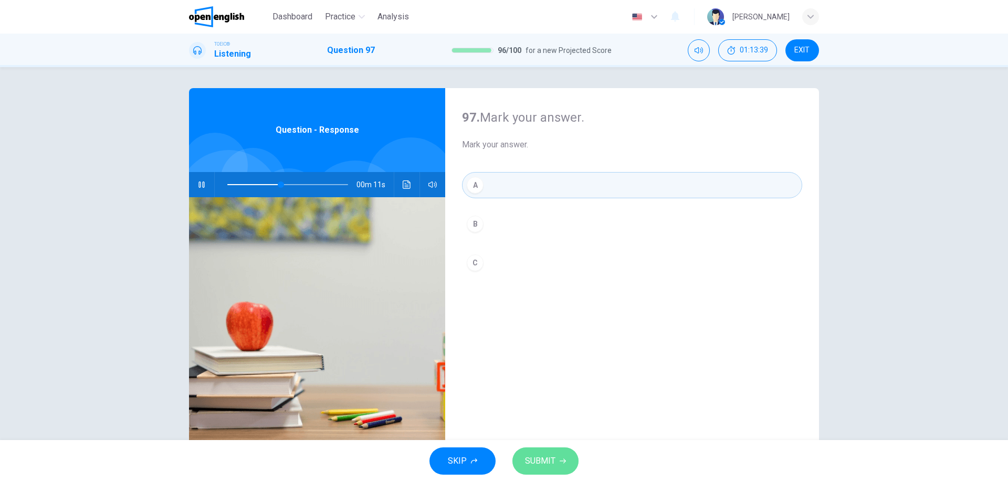
click at [558, 455] on button "SUBMIT" at bounding box center [545, 461] width 66 height 27
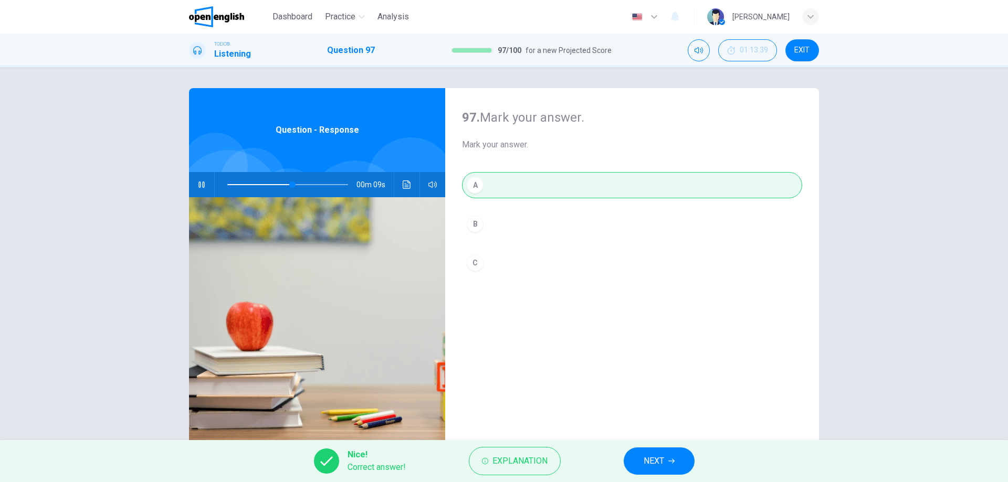
type input "**"
click at [664, 470] on button "NEXT" at bounding box center [658, 461] width 71 height 27
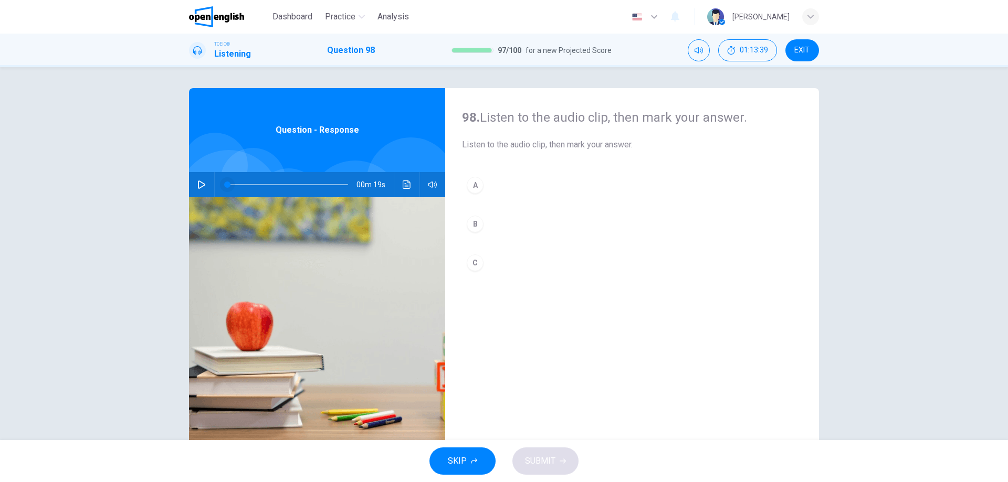
click at [224, 182] on span at bounding box center [227, 185] width 6 height 6
click at [205, 183] on button "button" at bounding box center [201, 184] width 17 height 25
click at [500, 264] on button "C" at bounding box center [632, 263] width 340 height 26
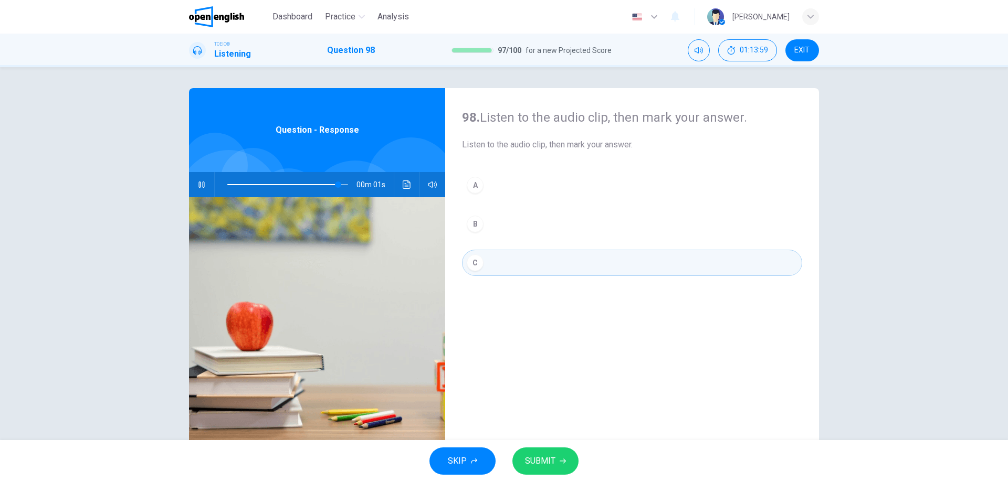
click at [544, 462] on span "SUBMIT" at bounding box center [540, 461] width 30 height 15
type input "*"
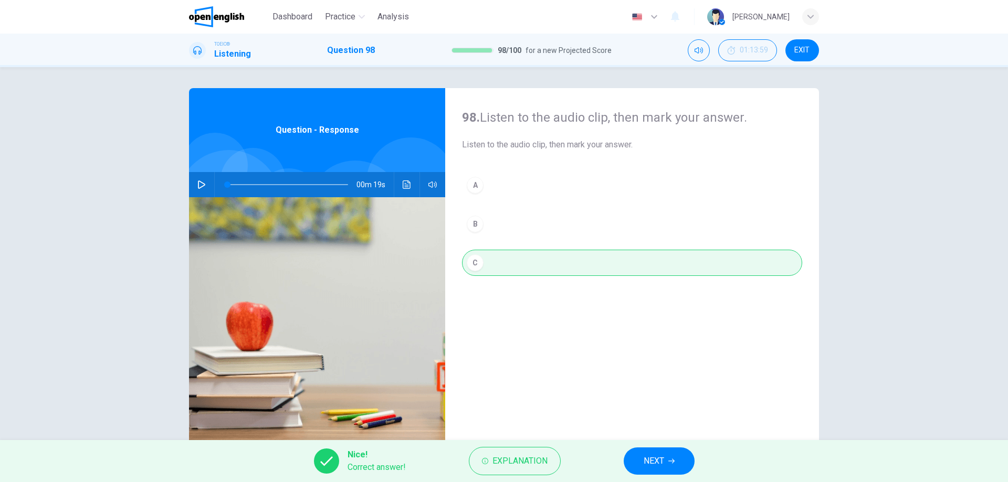
click at [679, 477] on div "Nice! Correct answer! Explanation NEXT" at bounding box center [504, 461] width 1008 height 42
click at [671, 455] on button "NEXT" at bounding box center [658, 461] width 71 height 27
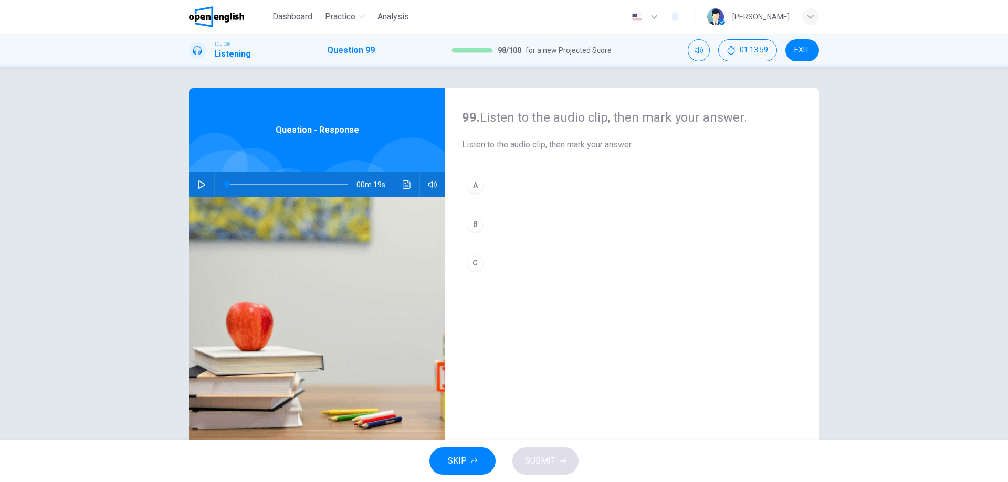
click at [194, 186] on button "button" at bounding box center [201, 184] width 17 height 25
click at [511, 188] on button "A" at bounding box center [632, 185] width 340 height 26
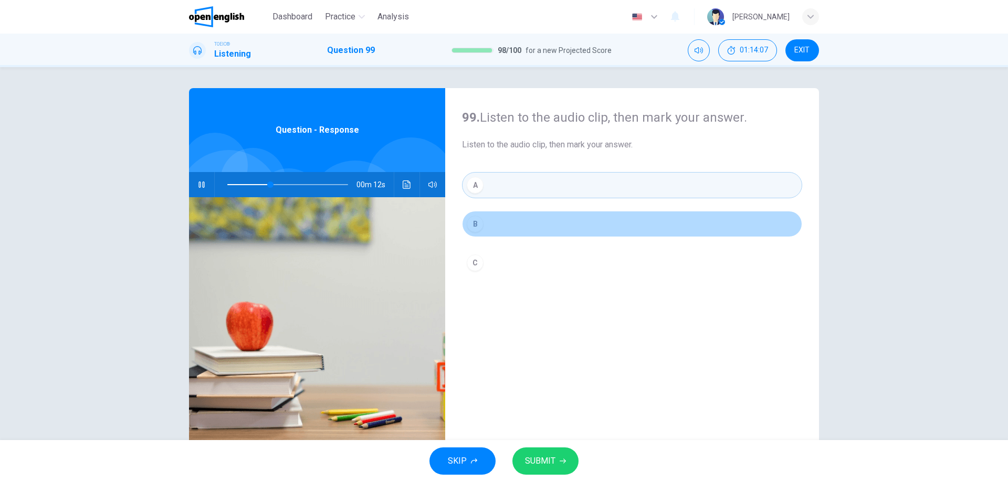
click at [505, 220] on button "B" at bounding box center [632, 224] width 340 height 26
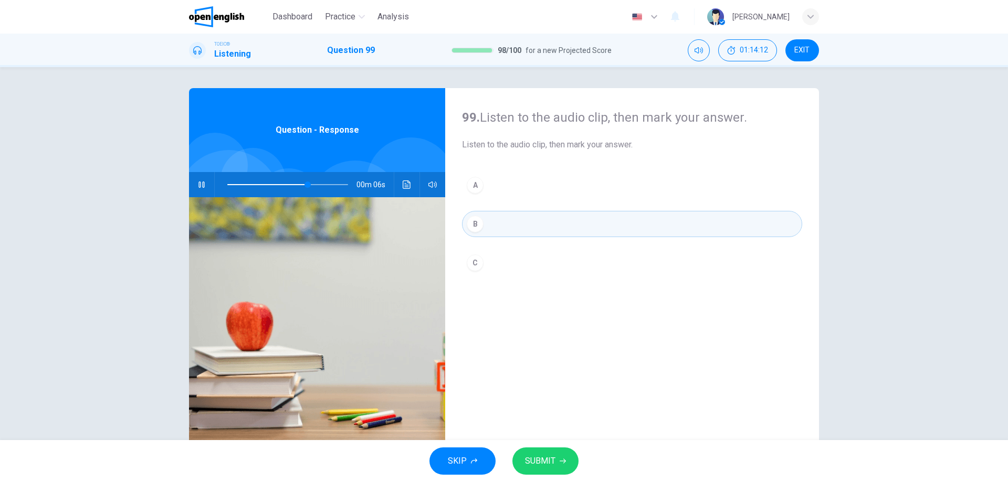
click at [535, 263] on button "C" at bounding box center [632, 263] width 340 height 26
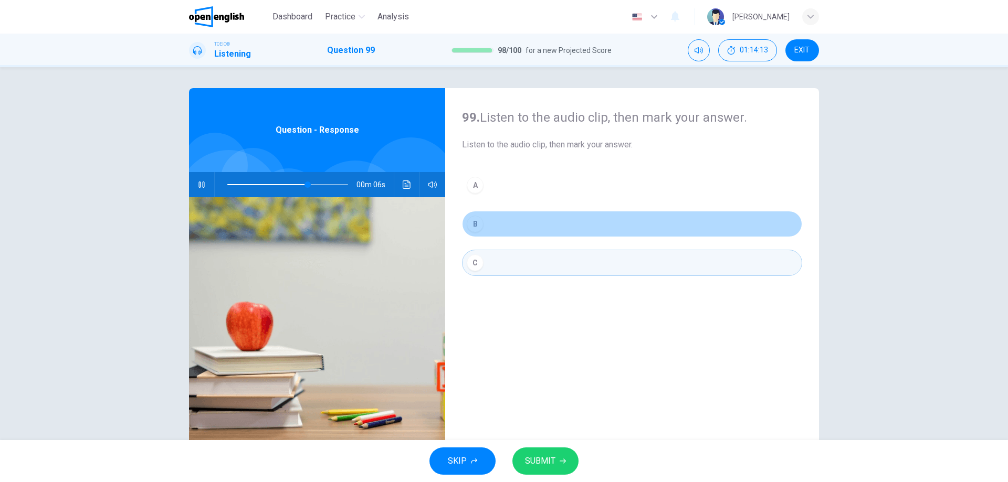
click at [528, 225] on button "B" at bounding box center [632, 224] width 340 height 26
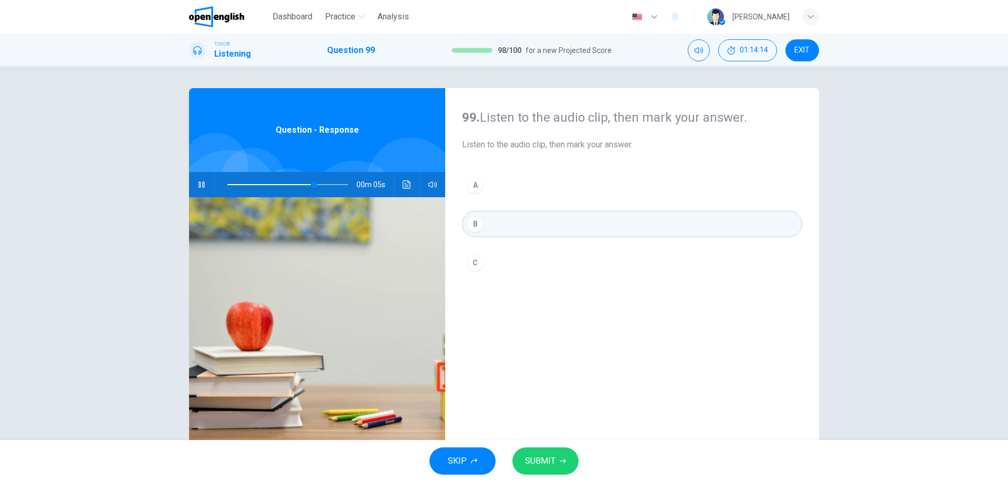
click at [556, 462] on button "SUBMIT" at bounding box center [545, 461] width 66 height 27
type input "**"
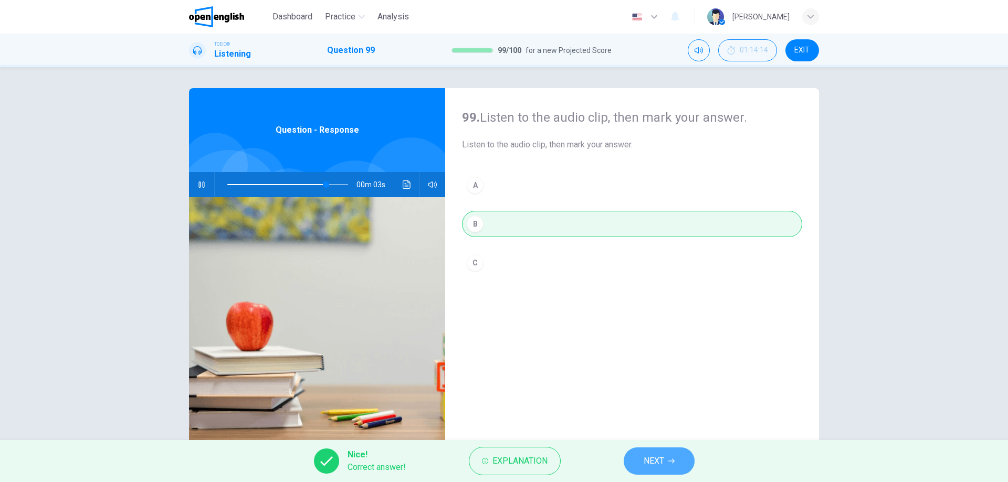
click at [661, 461] on span "NEXT" at bounding box center [653, 461] width 20 height 15
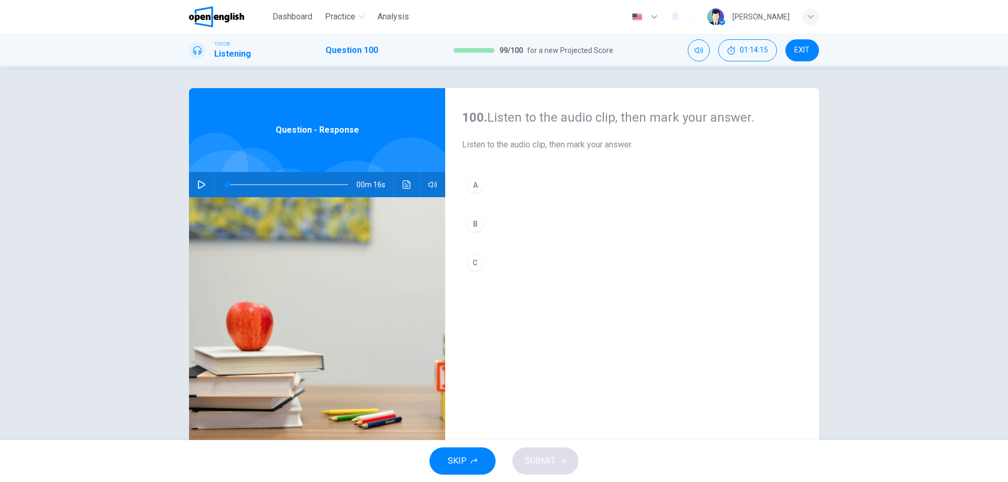
click at [206, 181] on button "button" at bounding box center [201, 184] width 17 height 25
click at [474, 181] on div "A" at bounding box center [475, 185] width 17 height 17
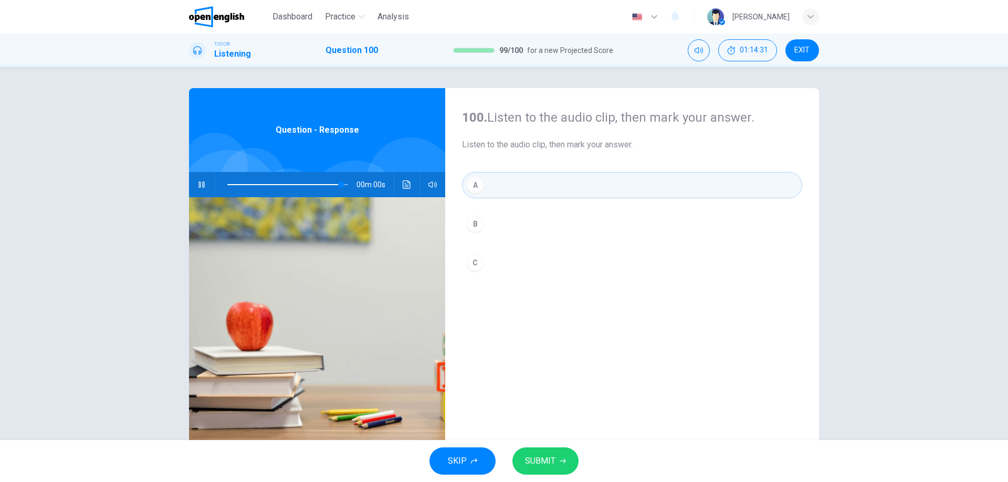
click at [556, 462] on button "SUBMIT" at bounding box center [545, 461] width 66 height 27
type input "*"
